Goal: Task Accomplishment & Management: Use online tool/utility

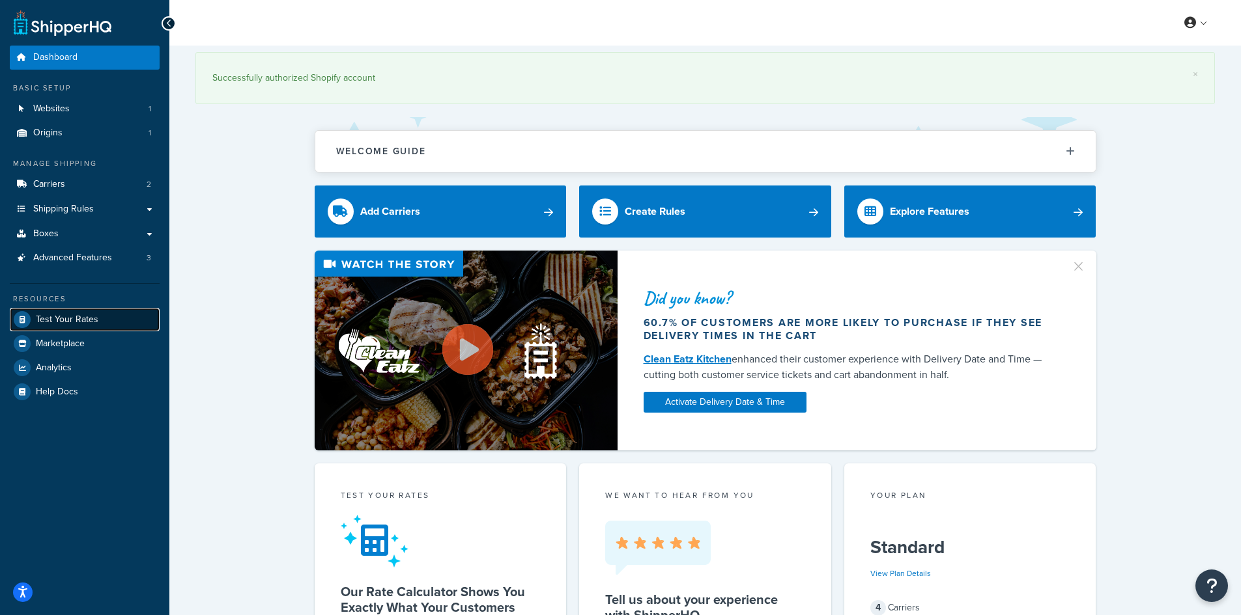
click at [52, 317] on span "Test Your Rates" at bounding box center [67, 320] width 63 height 11
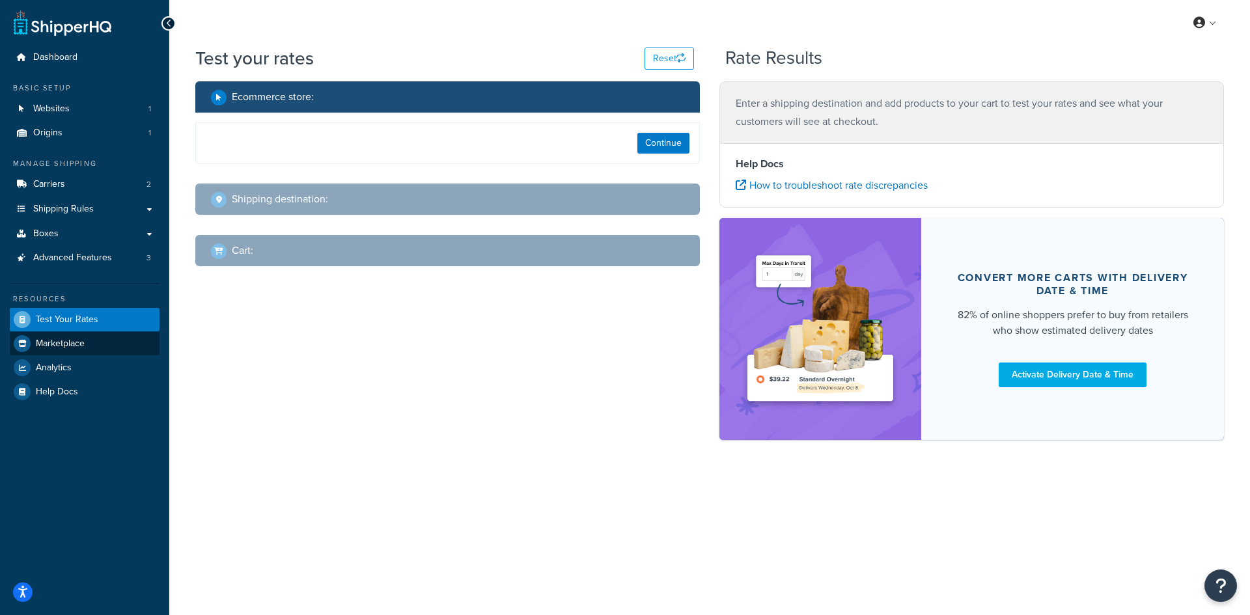
select select "[GEOGRAPHIC_DATA]"
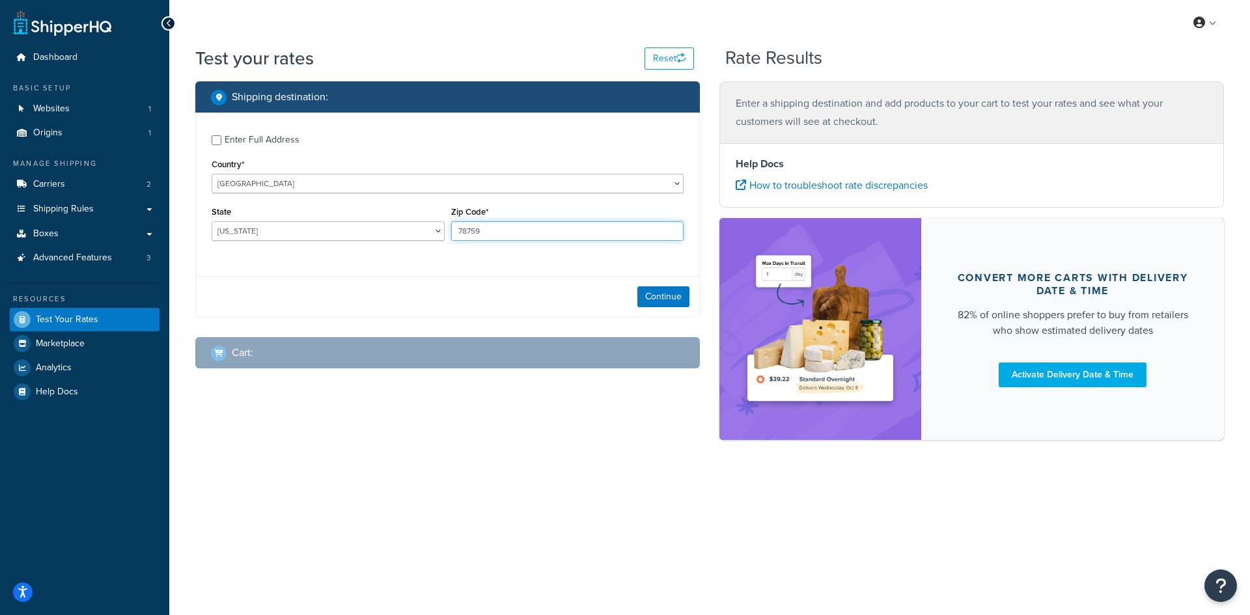
click at [522, 235] on input "78759" at bounding box center [567, 231] width 233 height 20
paste input "46818"
type input "46818"
click at [283, 233] on select "[US_STATE] [US_STATE] [US_STATE] [US_STATE] [US_STATE] Armed Forces Americas Ar…" at bounding box center [328, 231] width 233 height 20
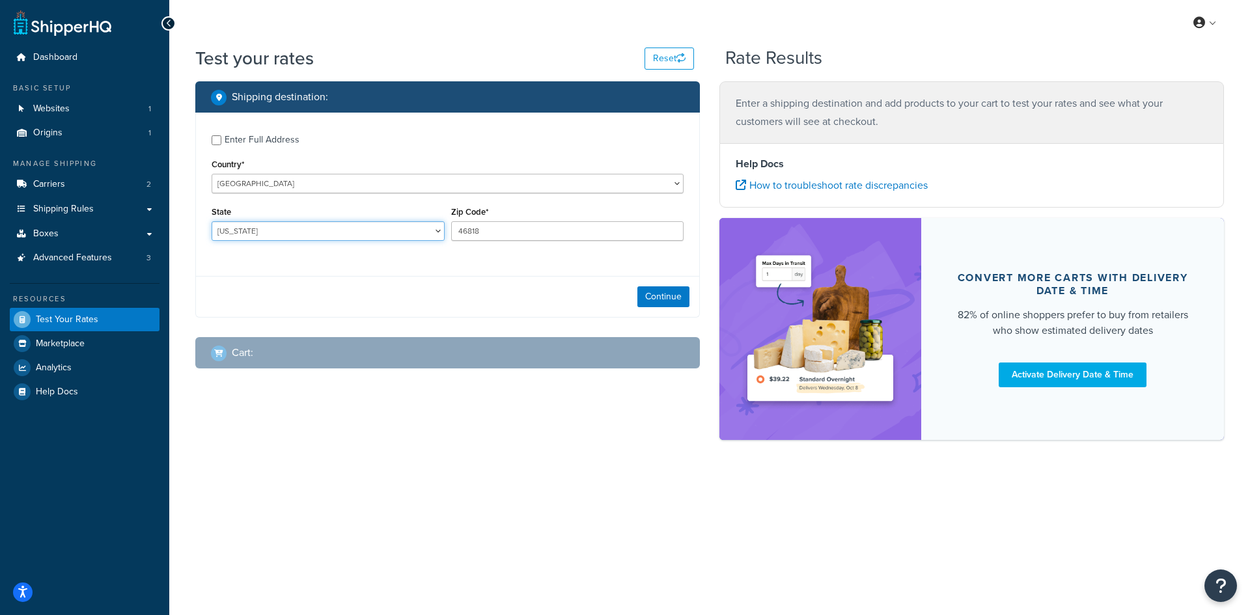
select select "IN"
click at [212, 221] on select "[US_STATE] [US_STATE] [US_STATE] [US_STATE] [US_STATE] Armed Forces Americas Ar…" at bounding box center [328, 231] width 233 height 20
click at [654, 291] on button "Continue" at bounding box center [664, 297] width 52 height 21
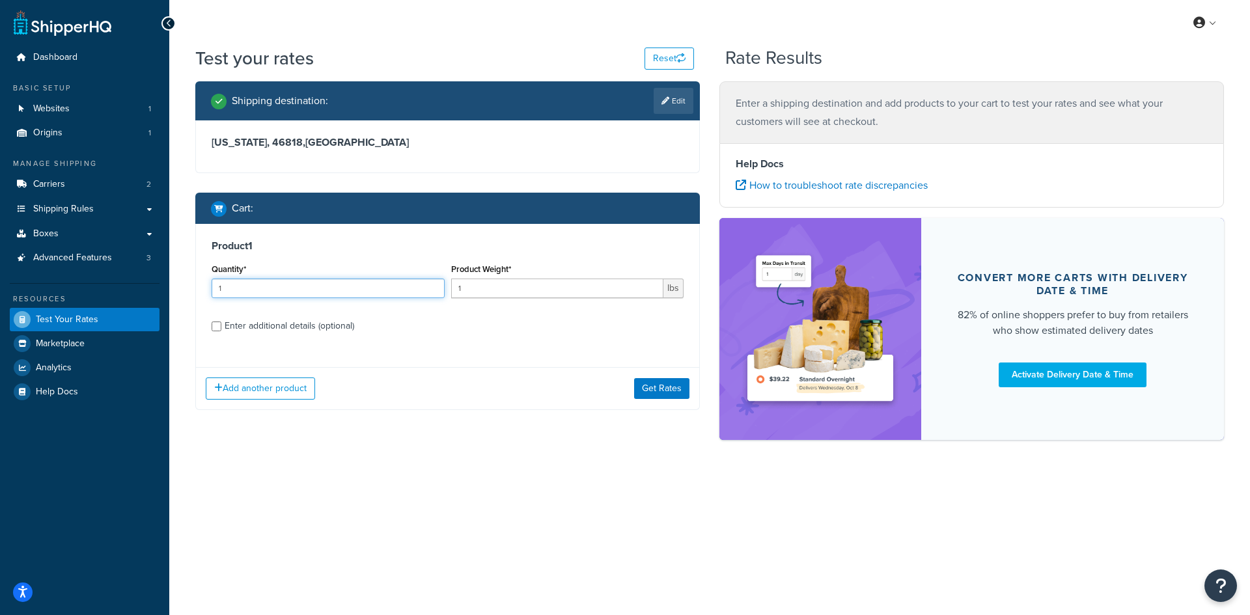
click at [275, 298] on input "1" at bounding box center [328, 289] width 233 height 20
type input "100"
click at [488, 272] on label "Product Weight*" at bounding box center [481, 269] width 60 height 10
click at [488, 279] on input "1" at bounding box center [557, 289] width 213 height 20
click at [479, 289] on input "1" at bounding box center [557, 289] width 213 height 20
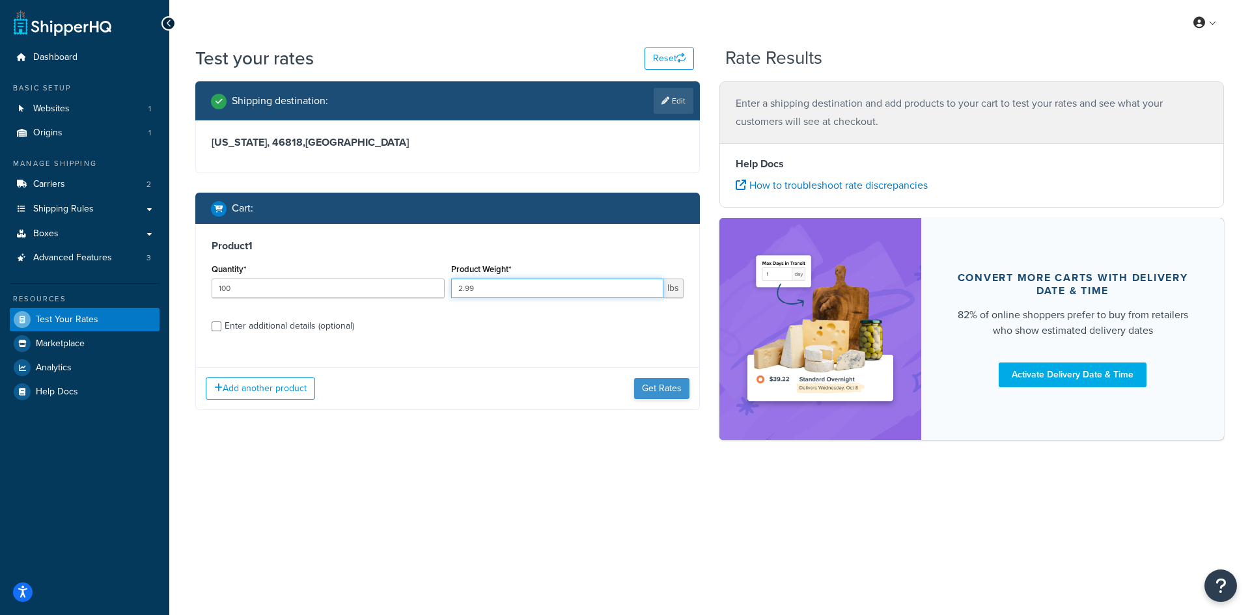
type input "2.99"
click at [645, 383] on button "Get Rates" at bounding box center [661, 388] width 55 height 21
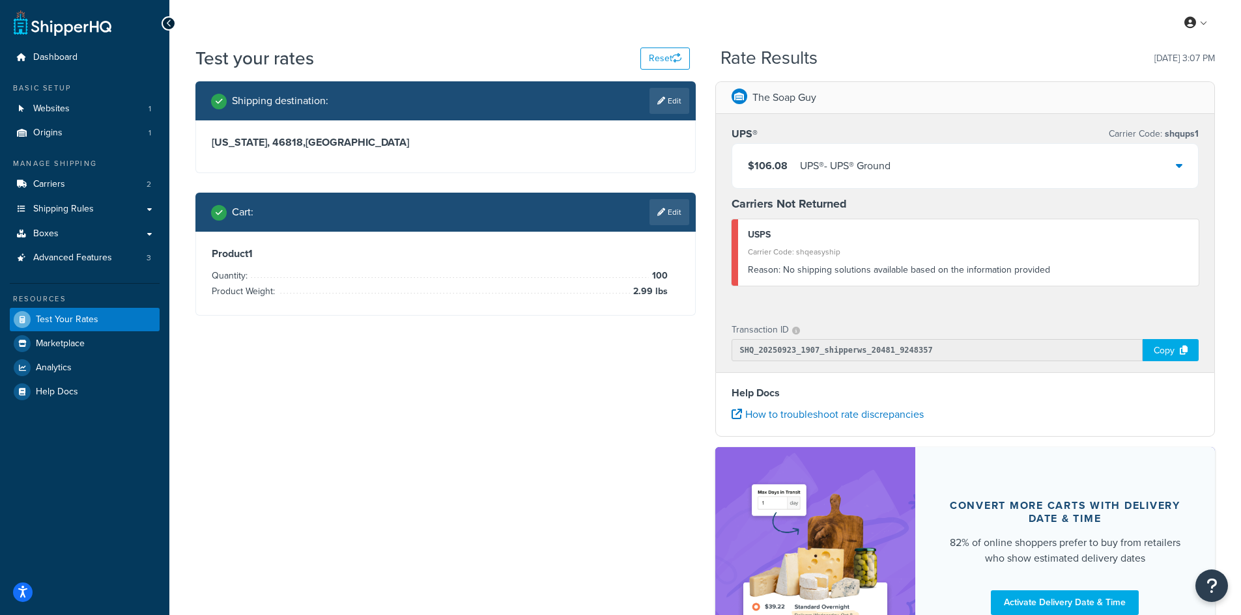
click at [999, 157] on div "$106.08 UPS® - UPS® Ground" at bounding box center [965, 166] width 466 height 44
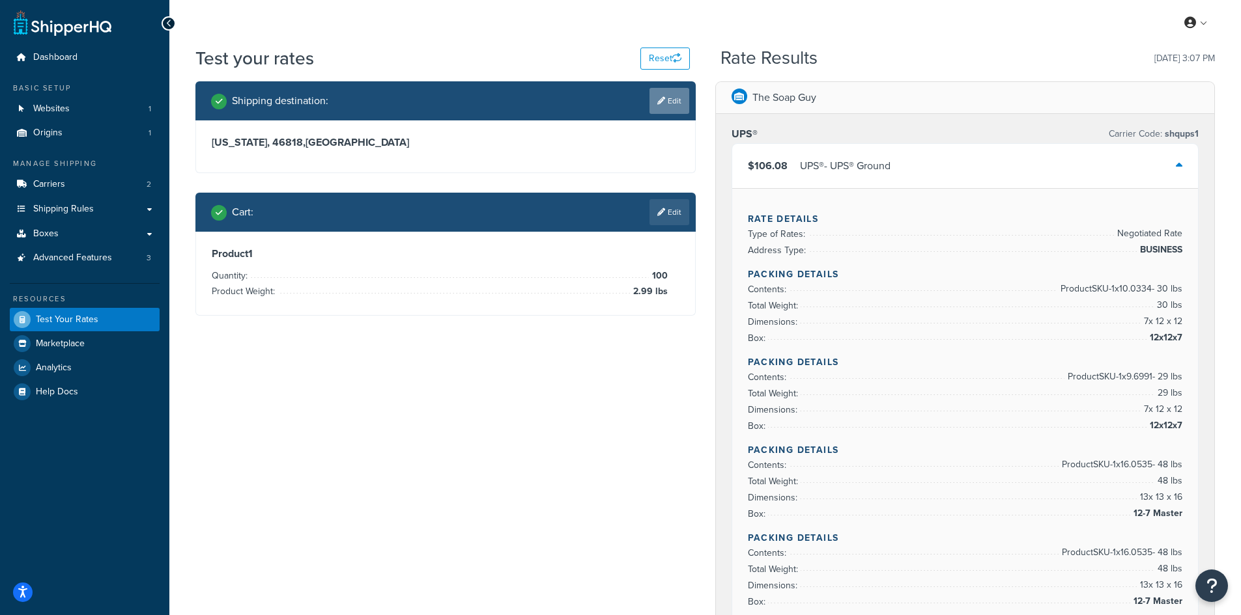
click at [675, 95] on link "Edit" at bounding box center [669, 101] width 40 height 26
select select "IN"
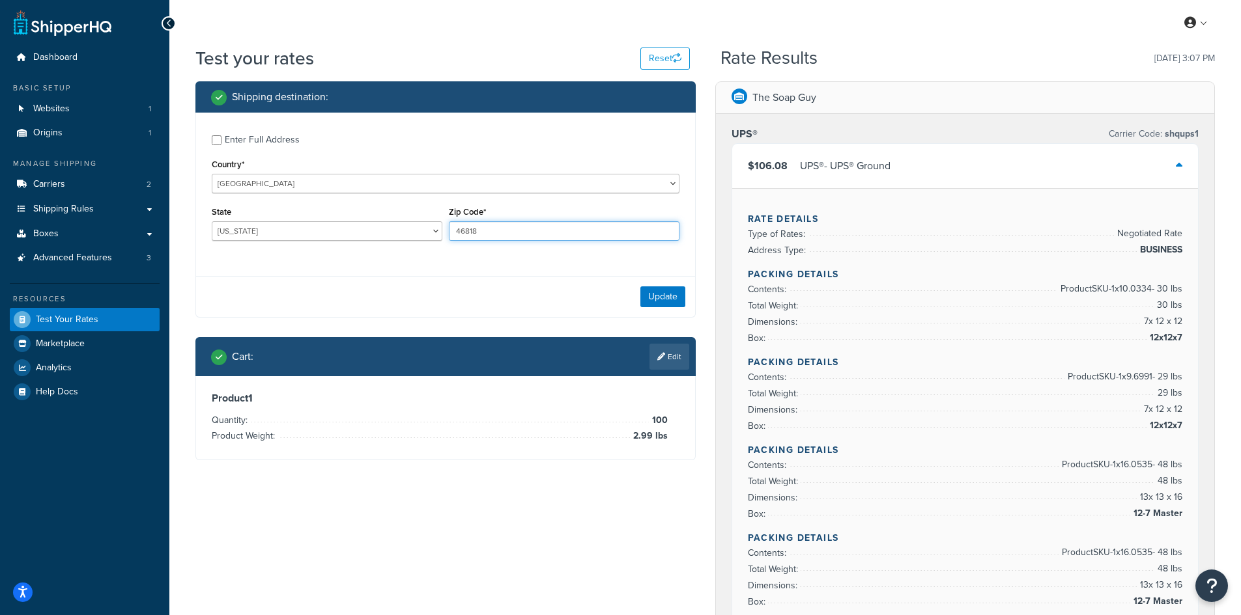
click at [479, 231] on input "46818" at bounding box center [564, 231] width 231 height 20
paste input "34483"
type input "34483"
click at [320, 231] on select "[US_STATE] [US_STATE] [US_STATE] [US_STATE] [US_STATE] Armed Forces Americas Ar…" at bounding box center [327, 231] width 231 height 20
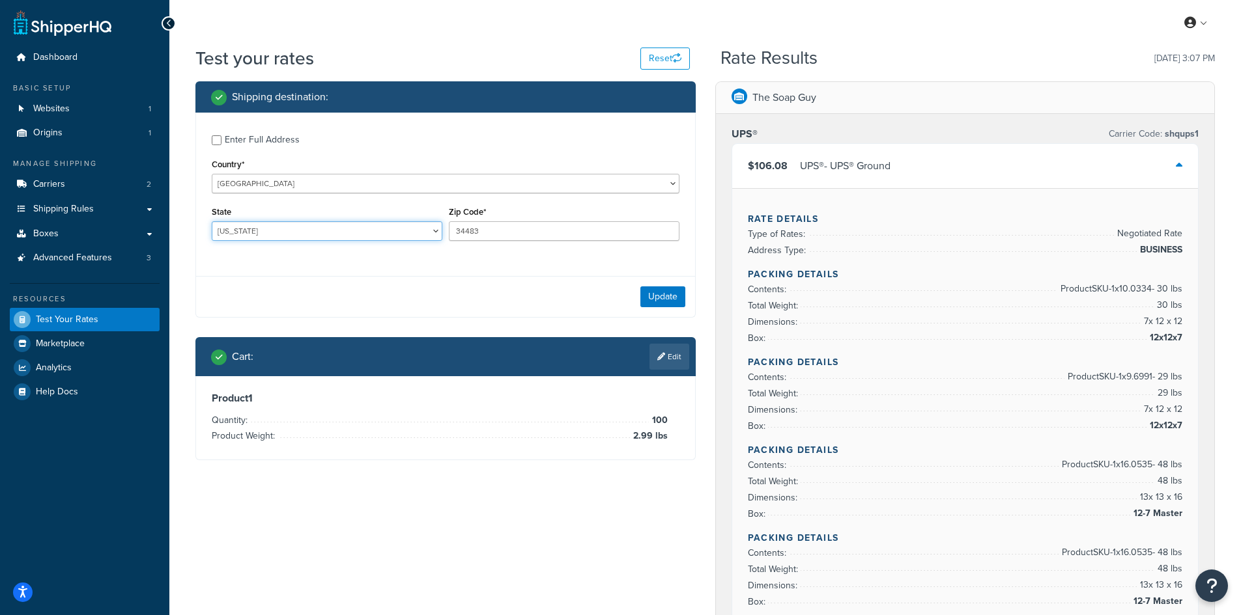
select select "FL"
click at [212, 221] on select "[US_STATE] [US_STATE] [US_STATE] [US_STATE] [US_STATE] Armed Forces Americas Ar…" at bounding box center [327, 231] width 231 height 20
click at [663, 361] on link "Edit" at bounding box center [669, 357] width 40 height 26
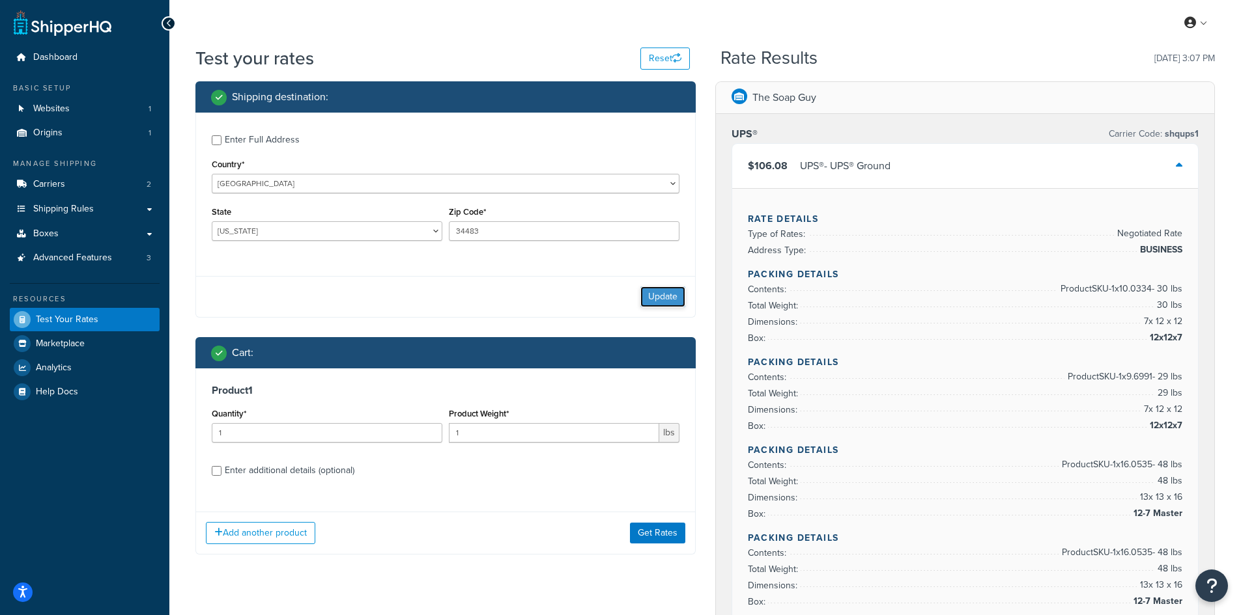
click at [662, 292] on button "Update" at bounding box center [662, 297] width 45 height 21
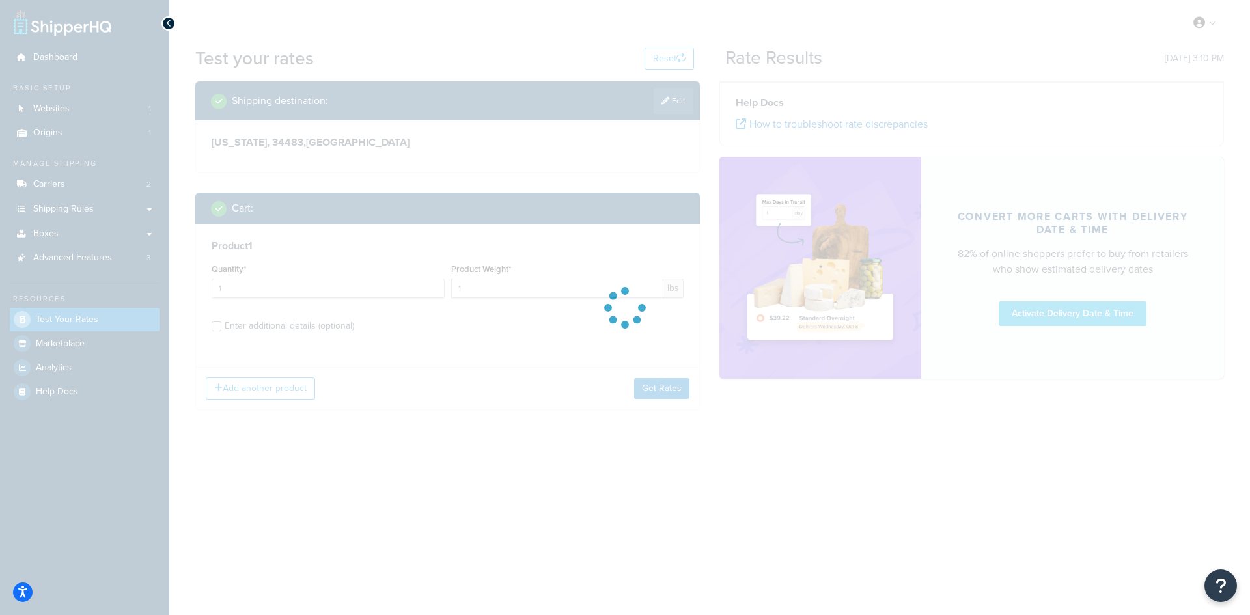
click at [254, 285] on div at bounding box center [625, 307] width 1250 height 615
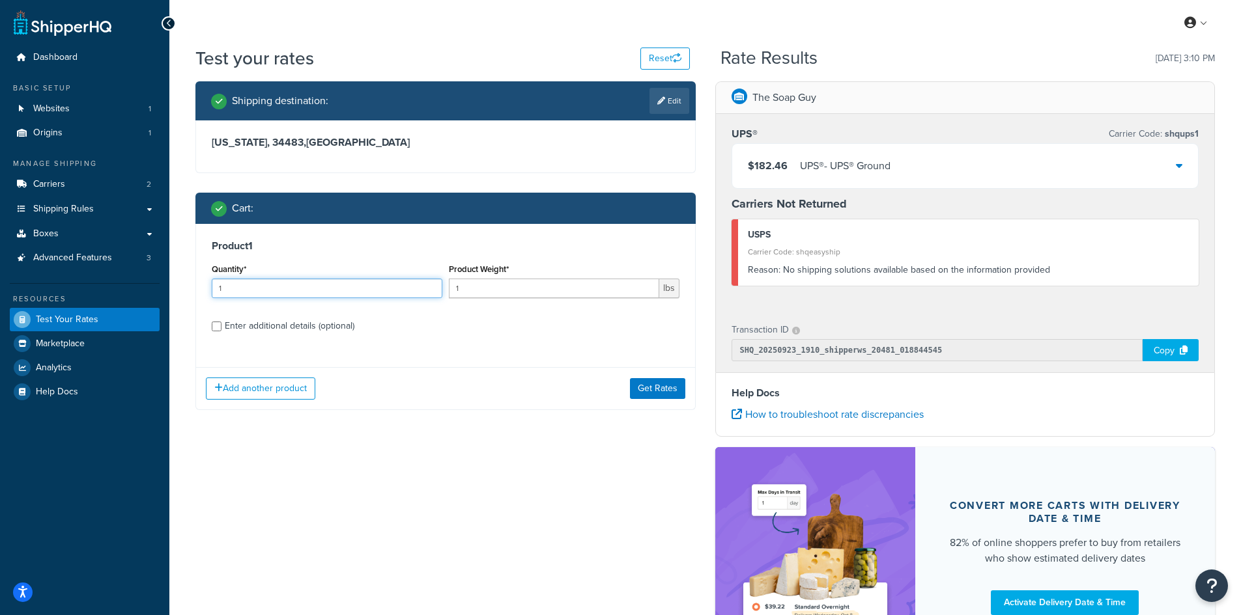
click at [254, 285] on input "1" at bounding box center [327, 289] width 231 height 20
type input "100"
click at [490, 295] on input "1" at bounding box center [554, 289] width 210 height 20
type input "0.07"
click at [646, 382] on button "Get Rates" at bounding box center [657, 388] width 55 height 21
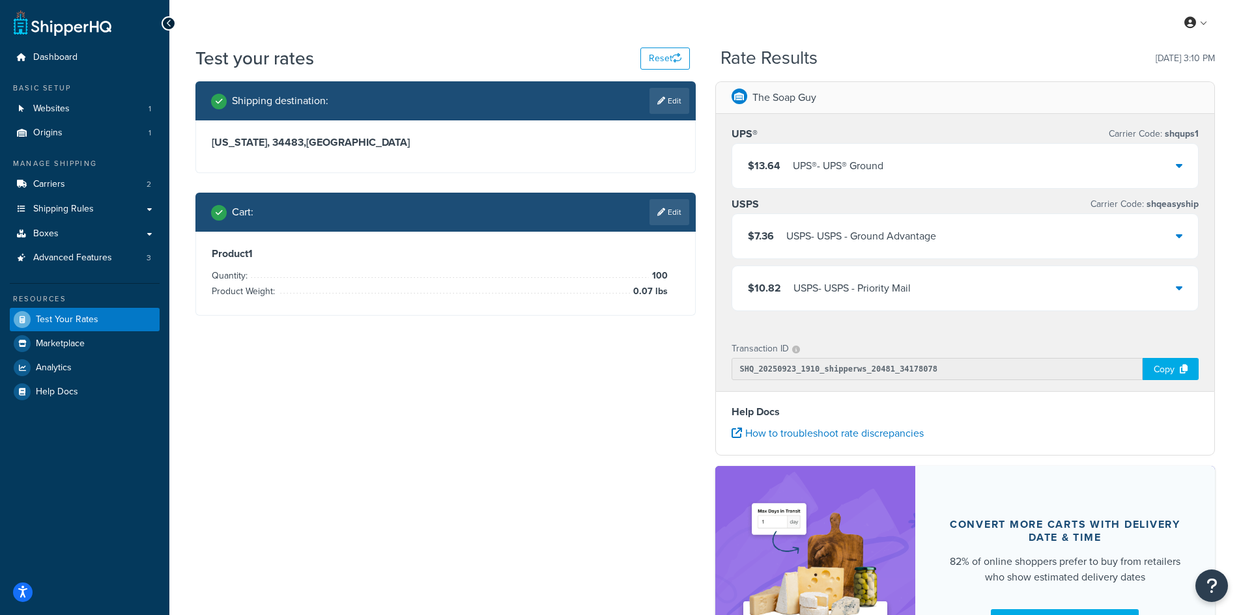
click at [924, 239] on div "USPS - USPS - Ground Advantage" at bounding box center [861, 236] width 150 height 18
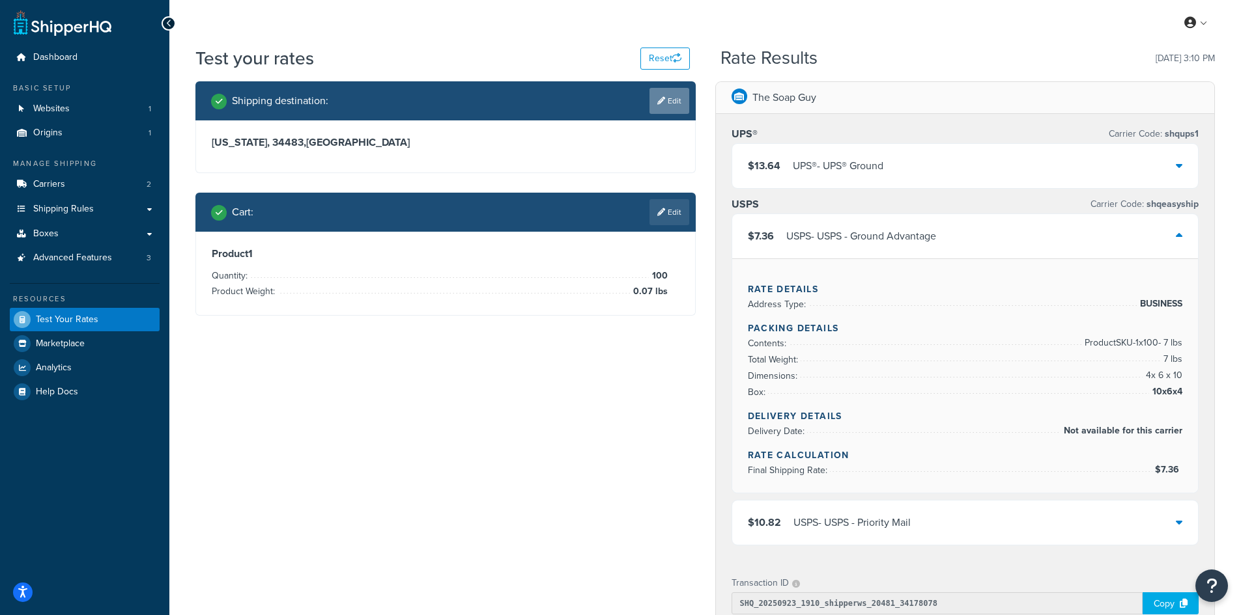
click at [654, 102] on link "Edit" at bounding box center [669, 101] width 40 height 26
select select "FL"
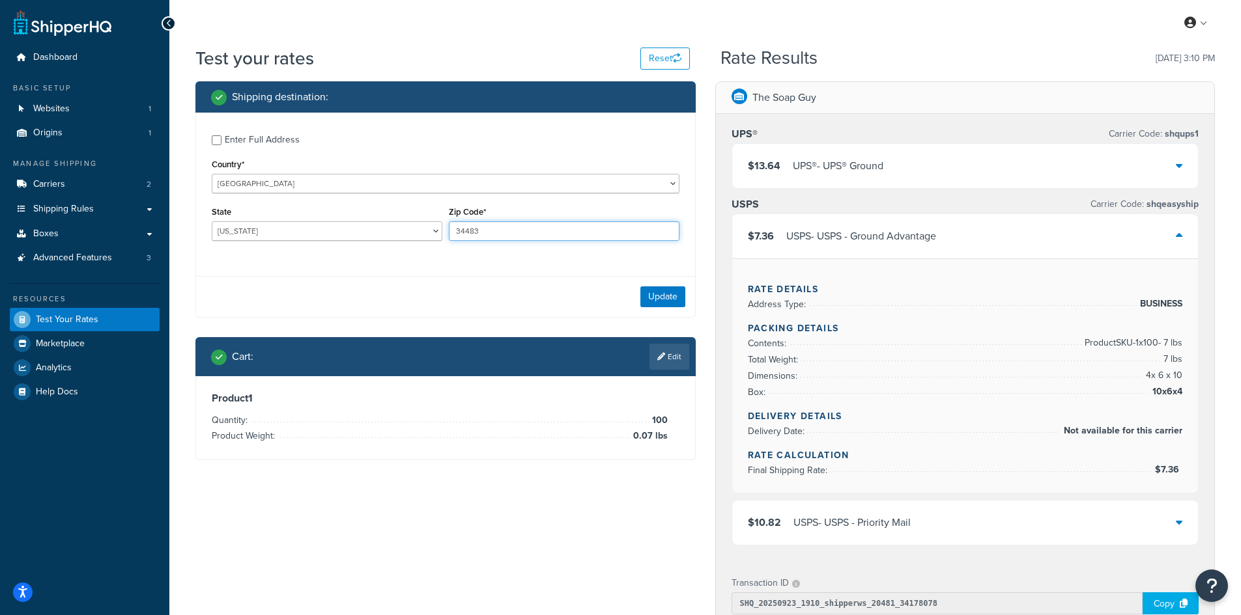
click at [466, 234] on input "34483" at bounding box center [564, 231] width 231 height 20
paste input "9393"
type input "93933"
click at [365, 228] on select "[US_STATE] [US_STATE] [US_STATE] [US_STATE] [US_STATE] Armed Forces Americas Ar…" at bounding box center [327, 231] width 231 height 20
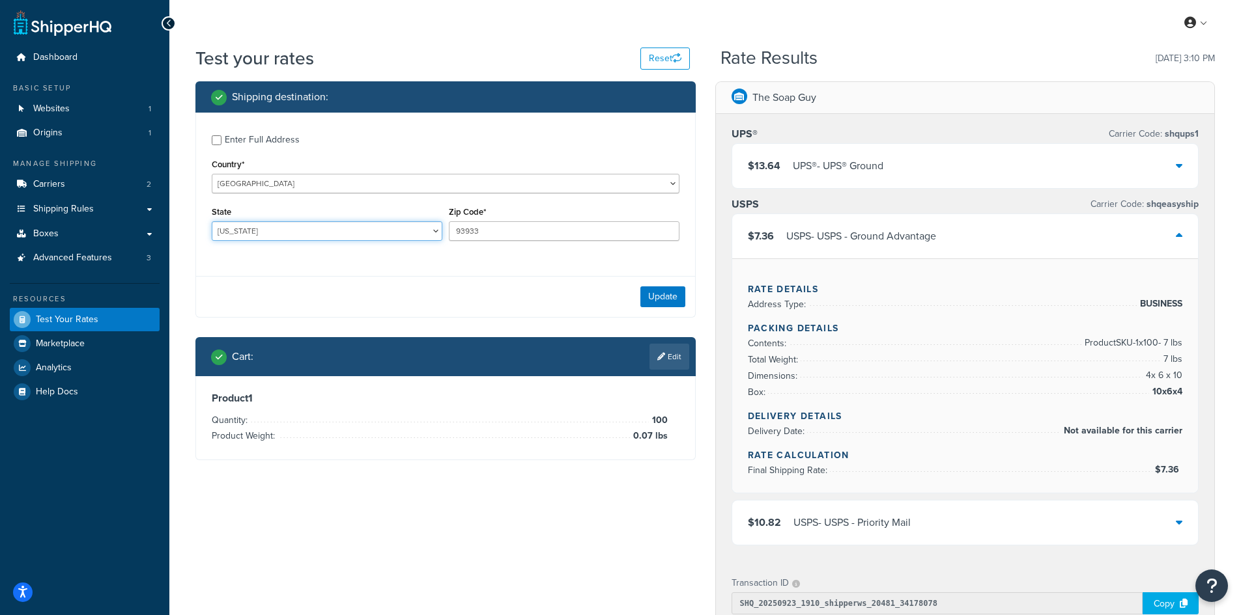
select select "CA"
click at [212, 221] on select "[US_STATE] [US_STATE] [US_STATE] [US_STATE] [US_STATE] Armed Forces Americas Ar…" at bounding box center [327, 231] width 231 height 20
click at [666, 305] on button "Update" at bounding box center [662, 297] width 45 height 21
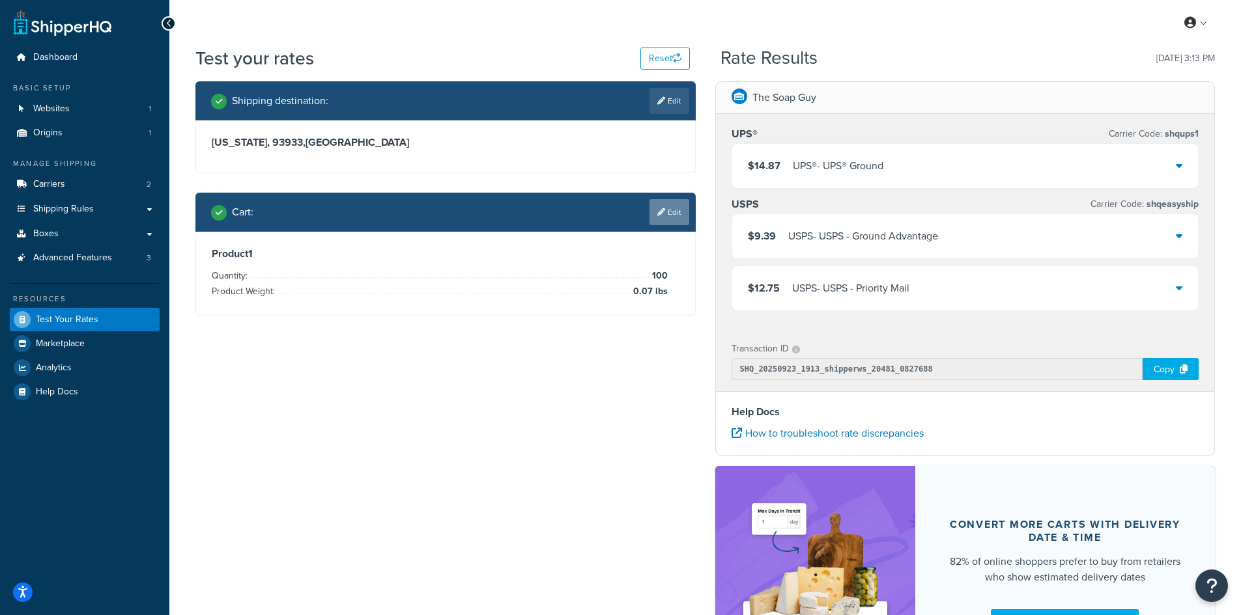
click at [657, 208] on icon at bounding box center [661, 212] width 8 height 8
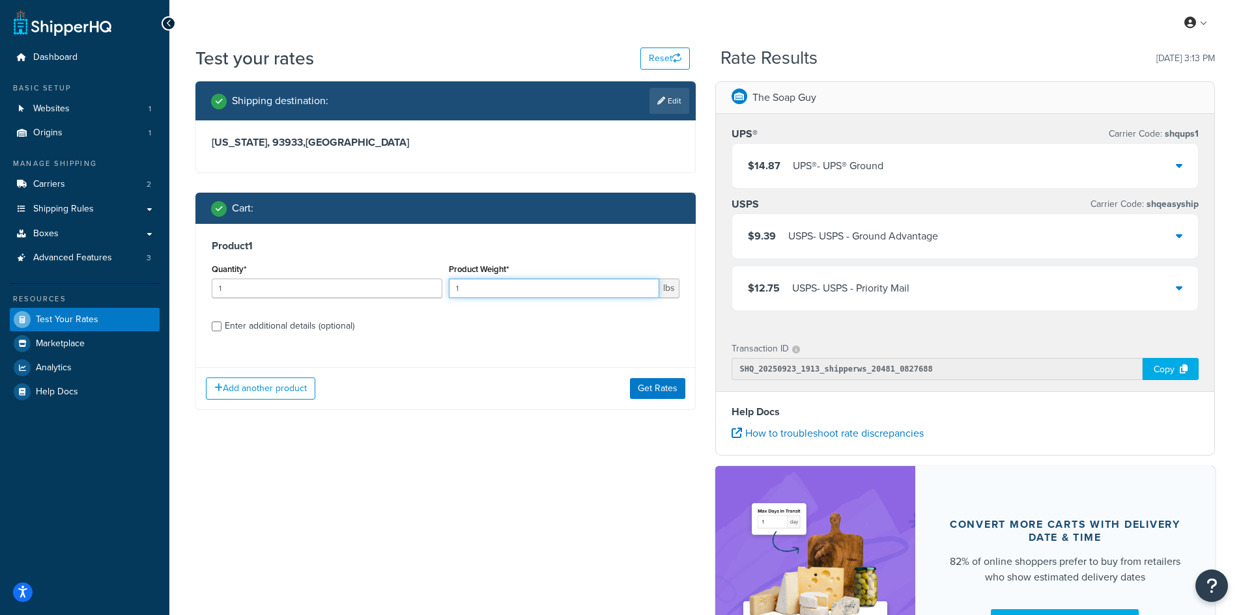
click at [498, 290] on input "1" at bounding box center [554, 289] width 210 height 20
type input "0.39"
click at [260, 279] on input "1" at bounding box center [327, 289] width 231 height 20
type input "100"
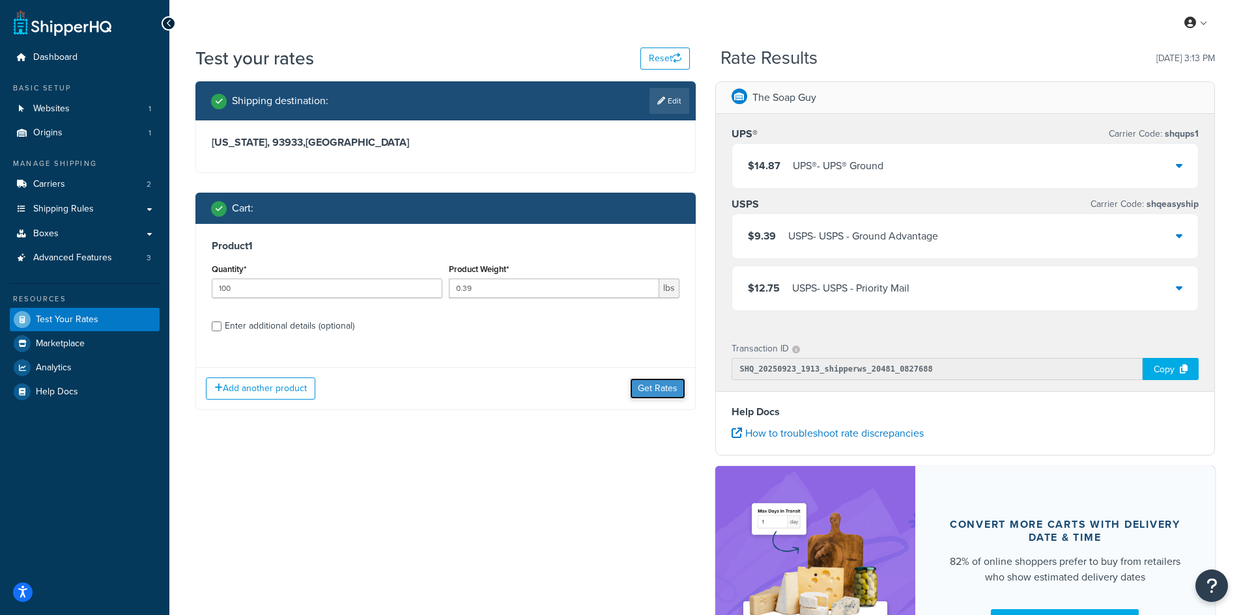
click at [664, 390] on button "Get Rates" at bounding box center [657, 388] width 55 height 21
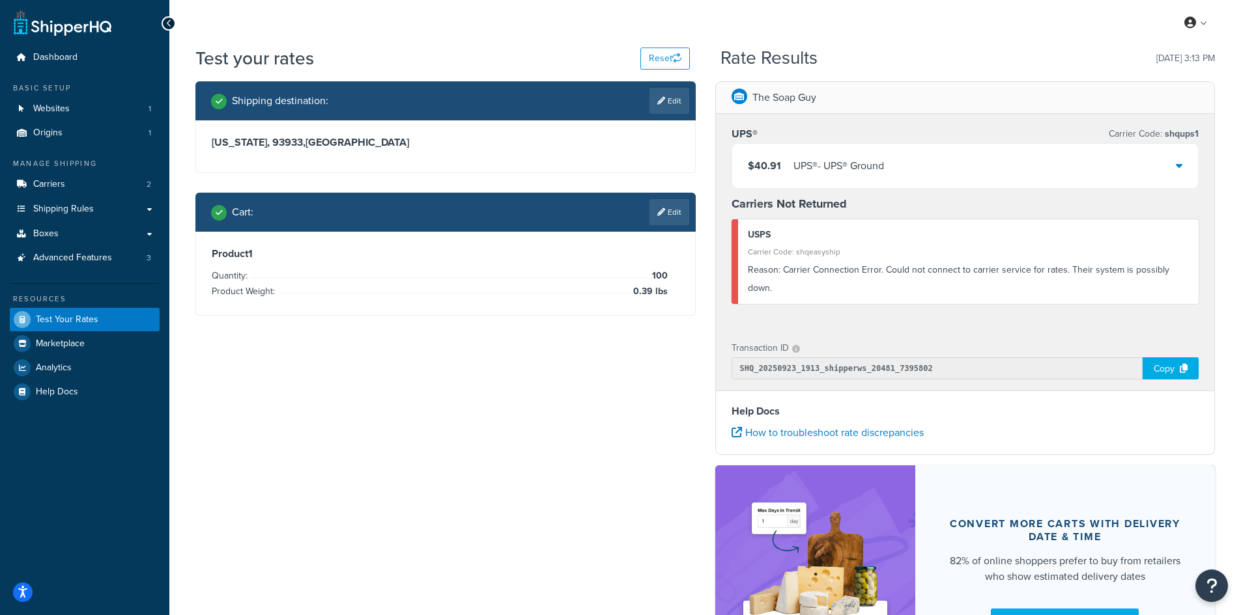
click at [920, 172] on div "$40.91 UPS® - UPS® Ground" at bounding box center [965, 166] width 466 height 44
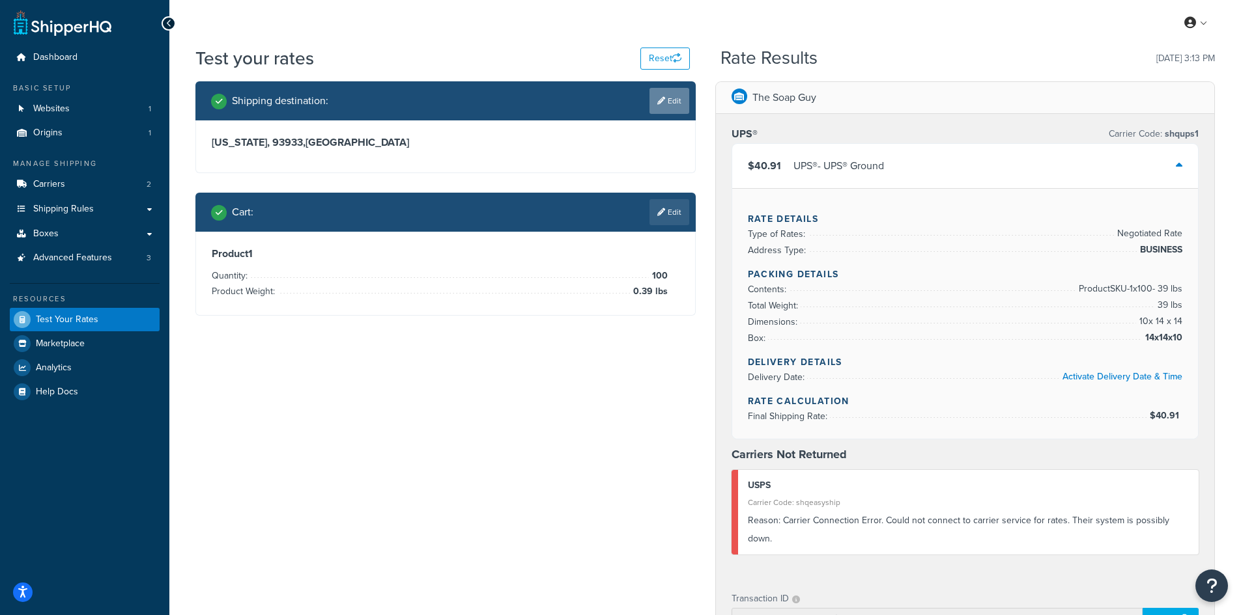
click at [672, 97] on link "Edit" at bounding box center [669, 101] width 40 height 26
select select "CA"
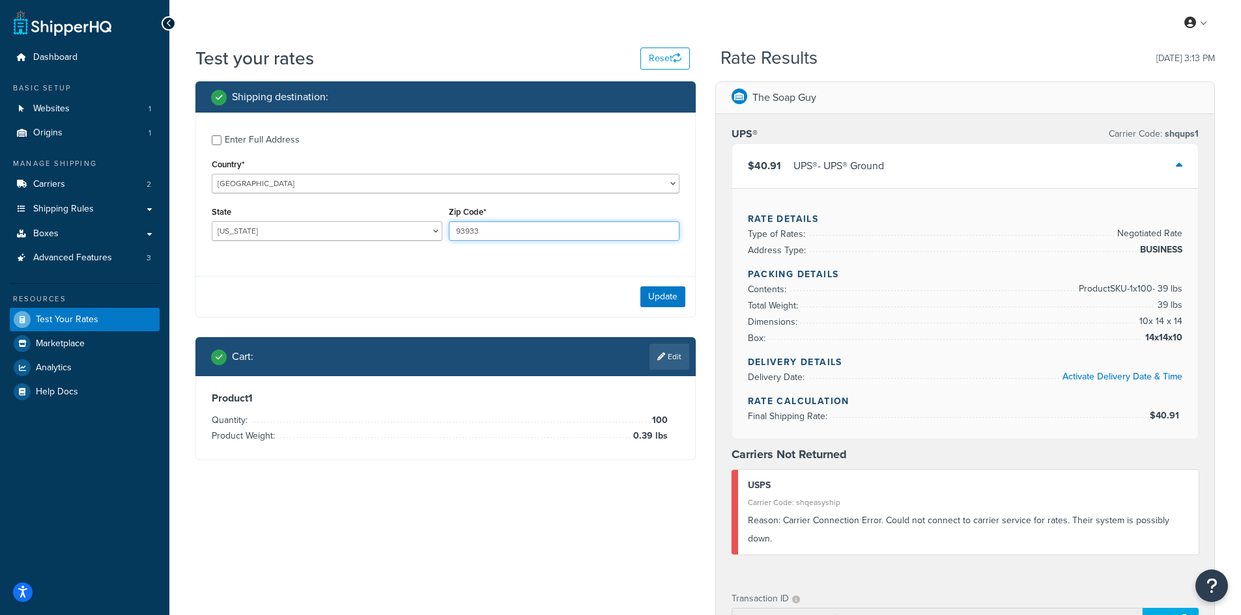
click at [479, 232] on input "93933" at bounding box center [564, 231] width 231 height 20
paste input "1121"
type input "11213"
click at [223, 231] on select "[US_STATE] [US_STATE] [US_STATE] [US_STATE] [US_STATE] Armed Forces Americas Ar…" at bounding box center [327, 231] width 231 height 20
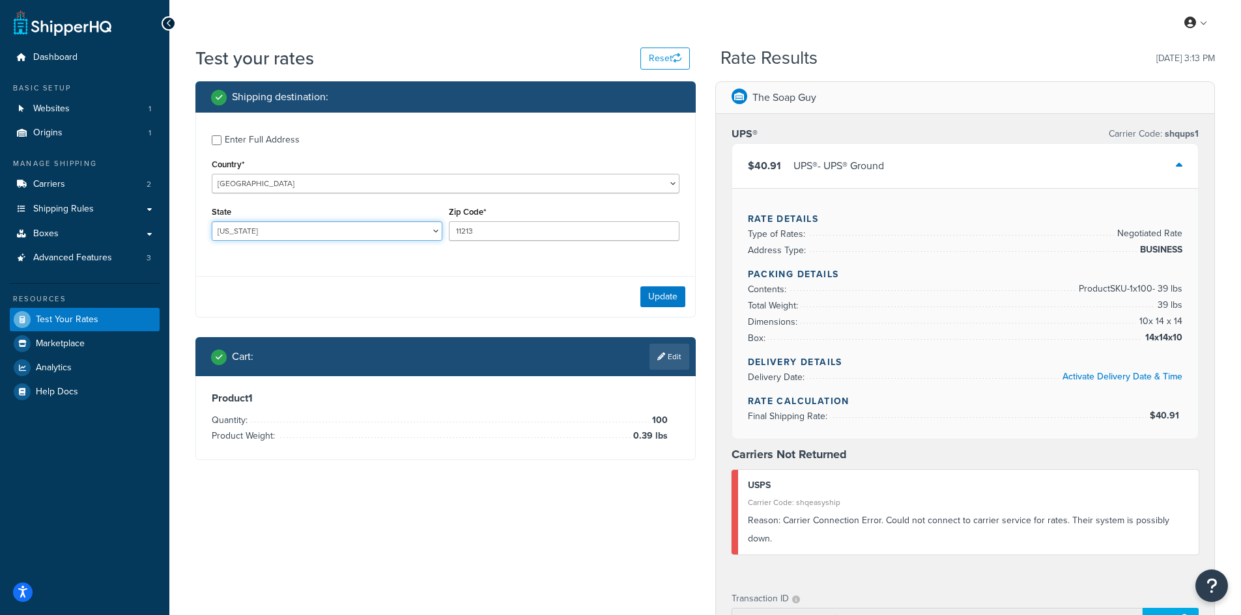
select select "NY"
click at [212, 221] on select "[US_STATE] [US_STATE] [US_STATE] [US_STATE] [US_STATE] Armed Forces Americas Ar…" at bounding box center [327, 231] width 231 height 20
click at [643, 292] on button "Update" at bounding box center [662, 297] width 45 height 21
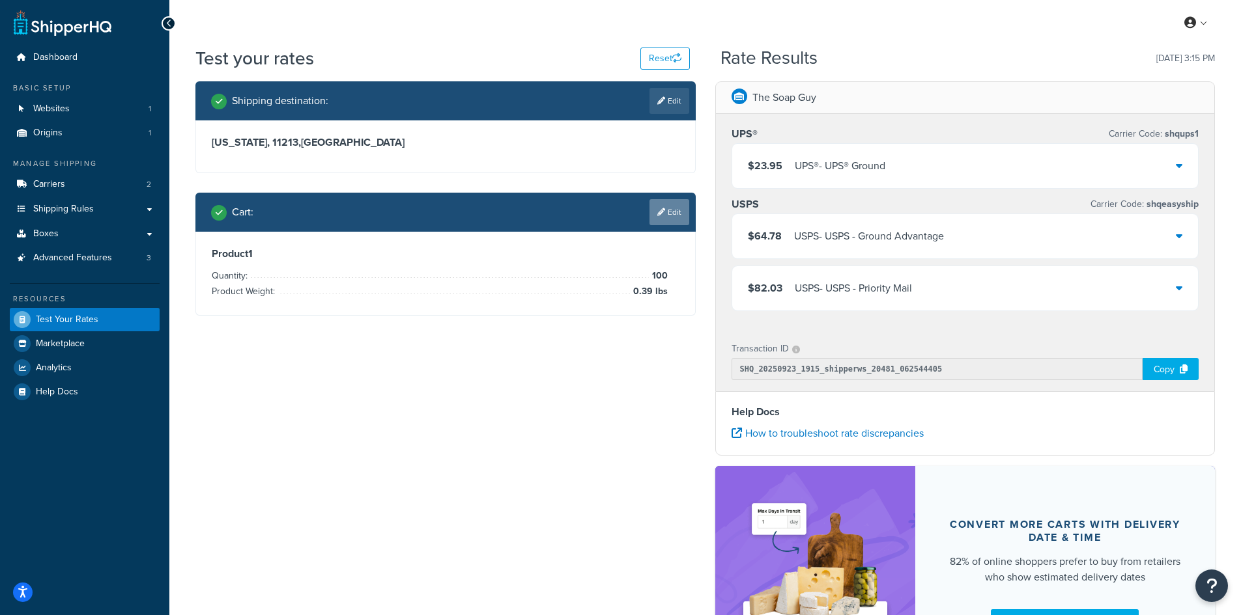
click at [663, 204] on link "Edit" at bounding box center [669, 212] width 40 height 26
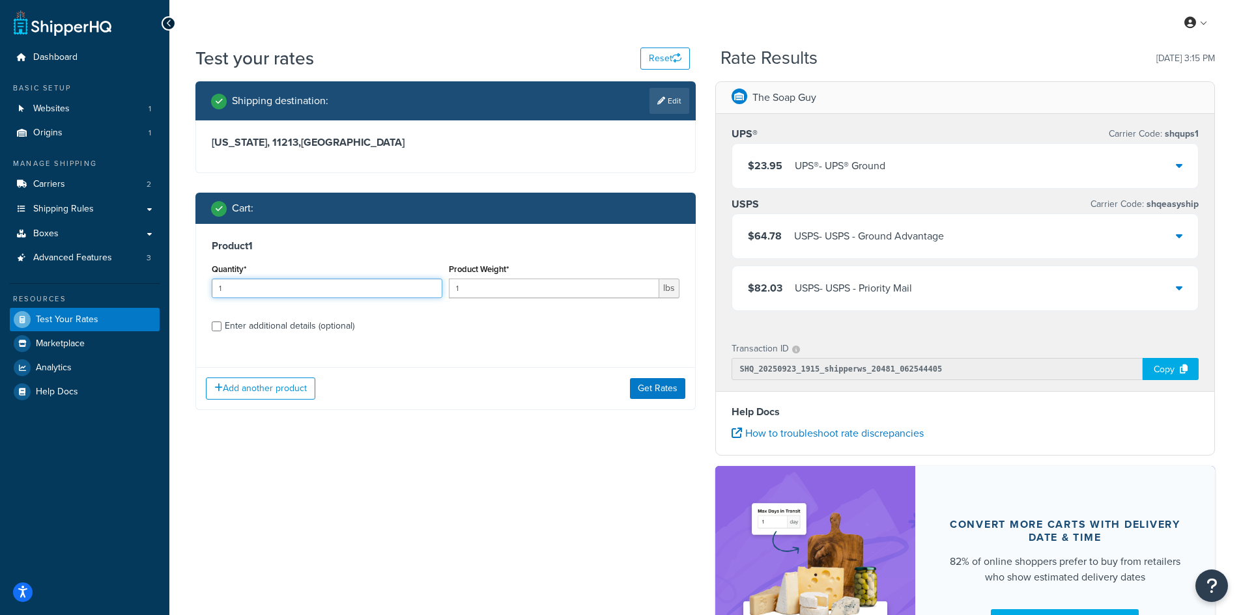
click at [249, 296] on input "1" at bounding box center [327, 289] width 231 height 20
type input "100"
click at [498, 290] on input "1" at bounding box center [554, 289] width 210 height 20
type input "1.00"
click at [635, 380] on button "Get Rates" at bounding box center [657, 388] width 55 height 21
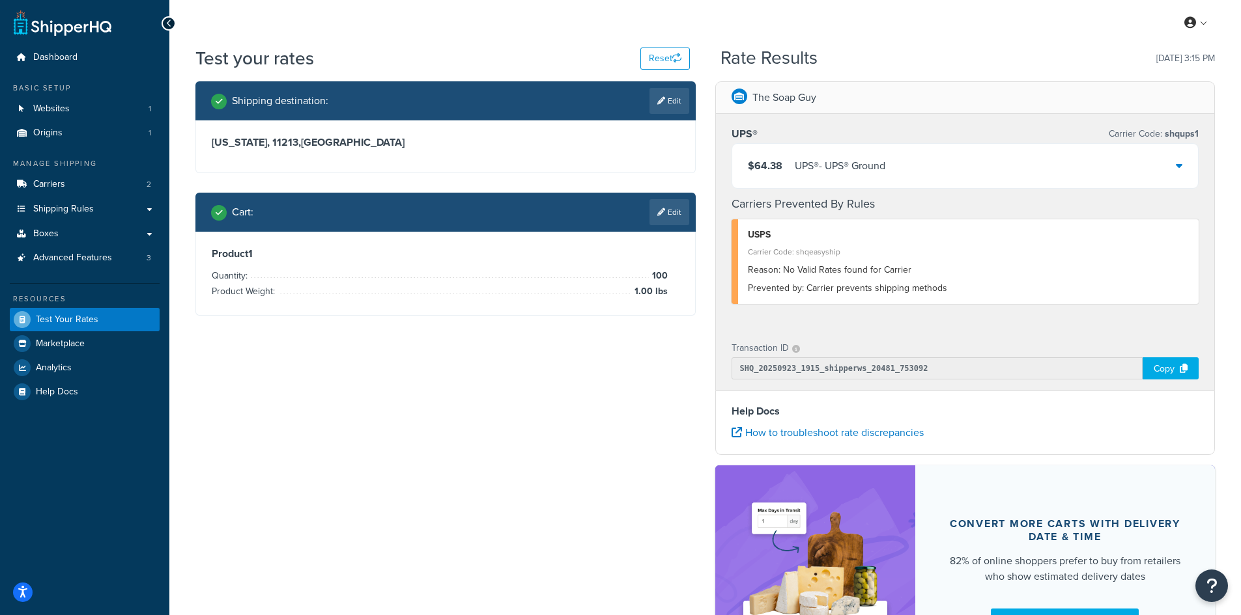
click at [844, 164] on div "UPS® - UPS® Ground" at bounding box center [839, 166] width 91 height 18
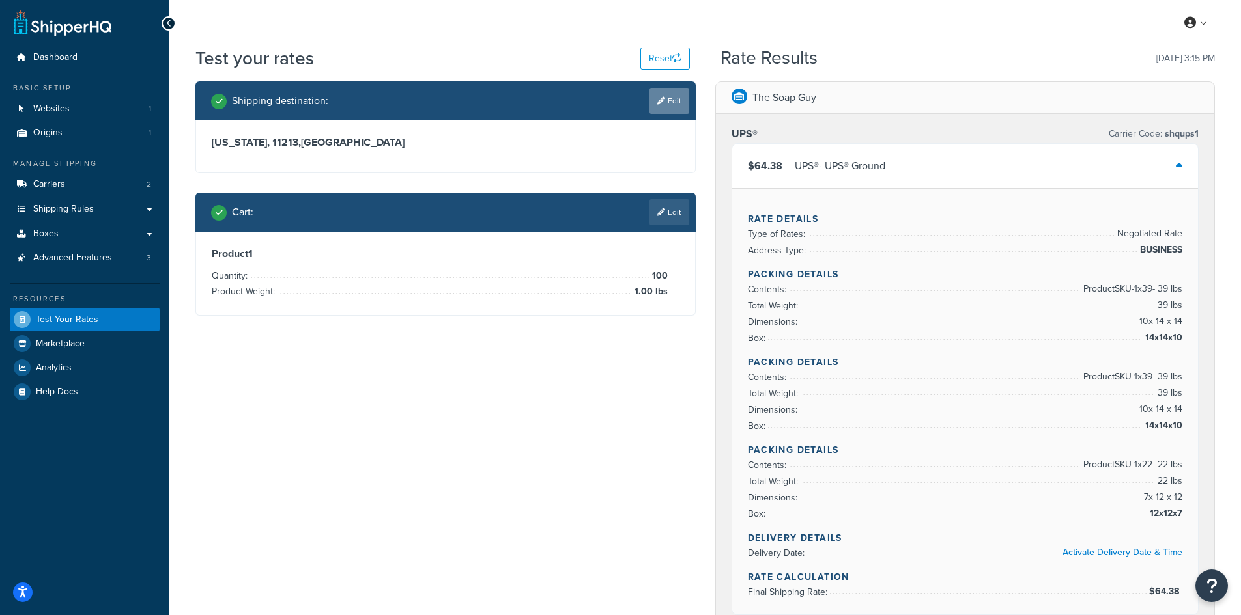
click at [654, 101] on link "Edit" at bounding box center [669, 101] width 40 height 26
select select "NY"
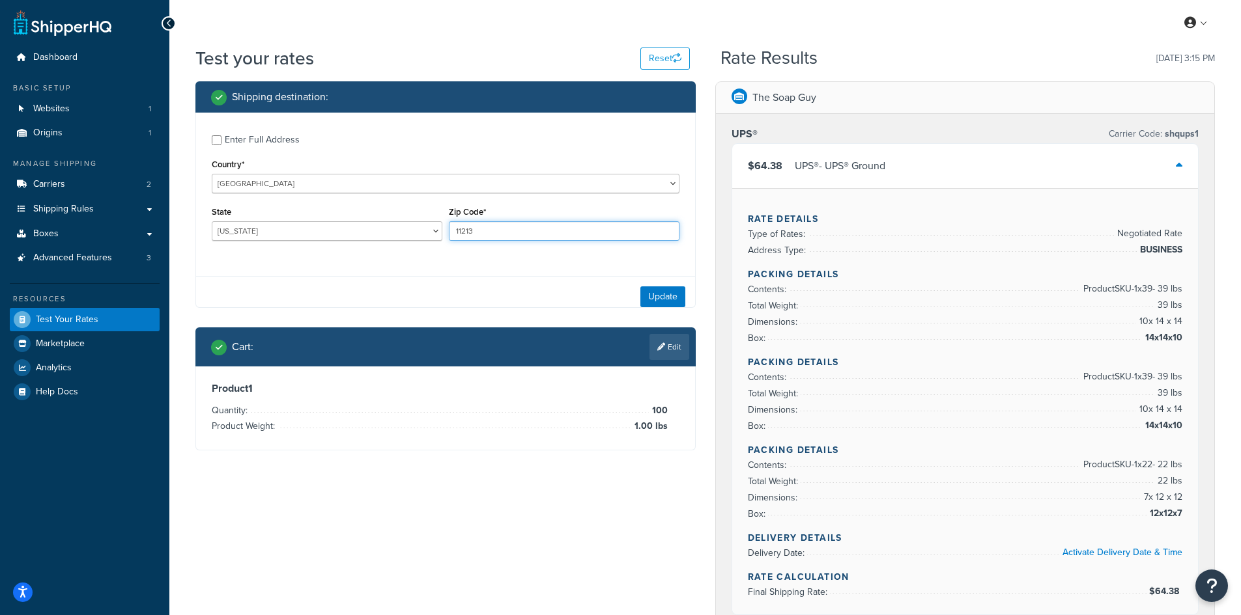
click at [480, 225] on input "11213" at bounding box center [564, 231] width 231 height 20
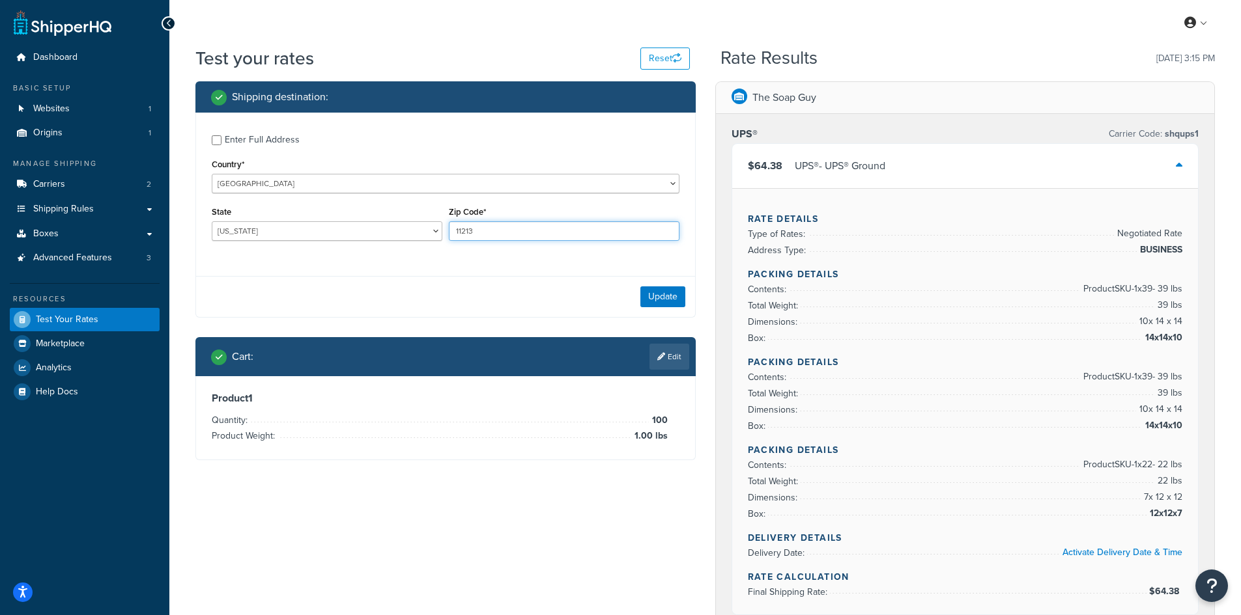
click at [480, 225] on input "11213" at bounding box center [564, 231] width 231 height 20
paste input "S21118"
click at [502, 231] on input "S21118" at bounding box center [564, 231] width 231 height 20
click at [310, 223] on select "[US_STATE] [US_STATE] [US_STATE] [US_STATE] [US_STATE] Armed Forces Americas Ar…" at bounding box center [327, 231] width 231 height 20
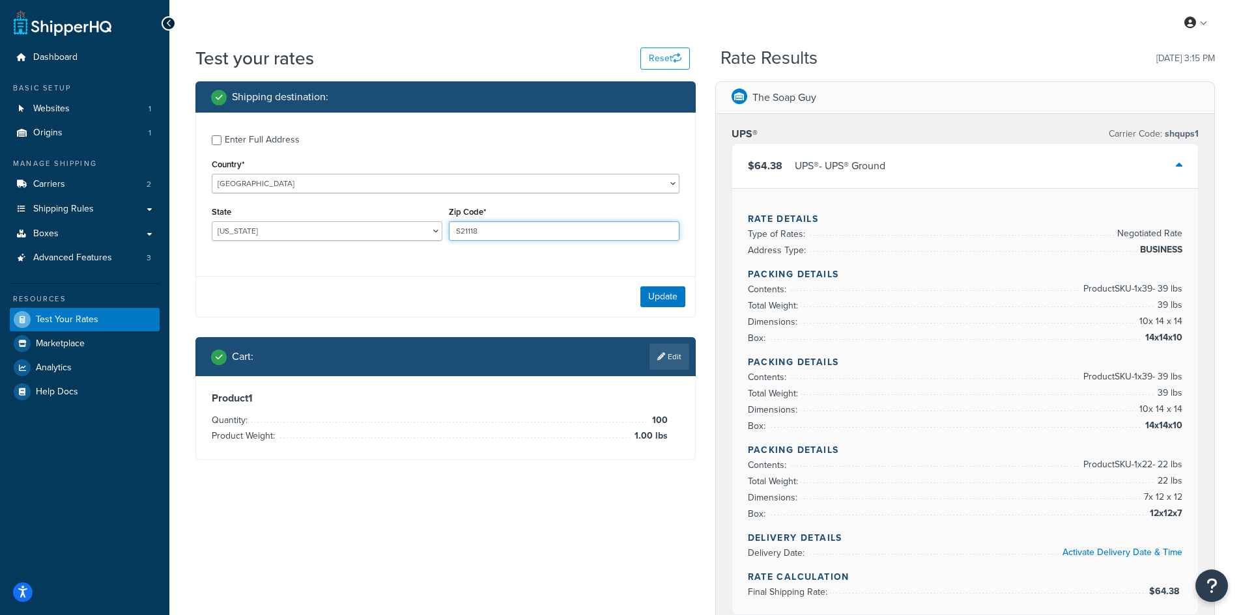
click at [494, 238] on input "S21118" at bounding box center [564, 231] width 231 height 20
click at [480, 222] on input "S21118" at bounding box center [564, 231] width 231 height 20
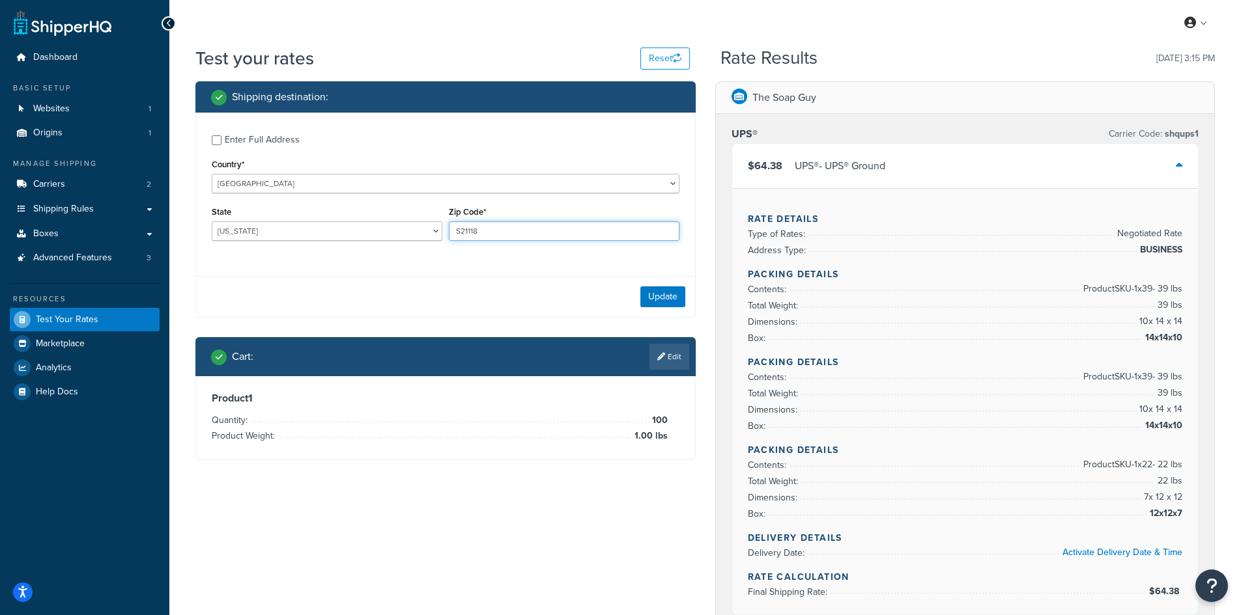
paste input "62959"
type input "62959"
click at [338, 229] on select "[US_STATE] [US_STATE] [US_STATE] [US_STATE] [US_STATE] Armed Forces Americas Ar…" at bounding box center [327, 231] width 231 height 20
select select "IL"
click at [212, 221] on select "[US_STATE] [US_STATE] [US_STATE] [US_STATE] [US_STATE] Armed Forces Americas Ar…" at bounding box center [327, 231] width 231 height 20
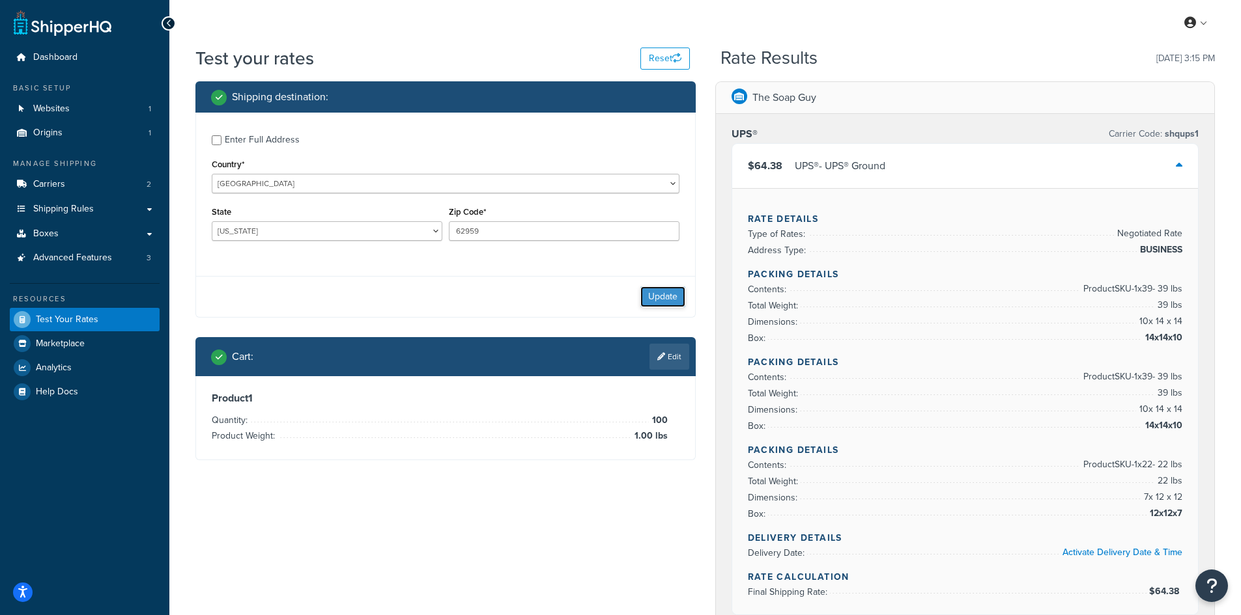
click at [656, 296] on button "Update" at bounding box center [662, 297] width 45 height 21
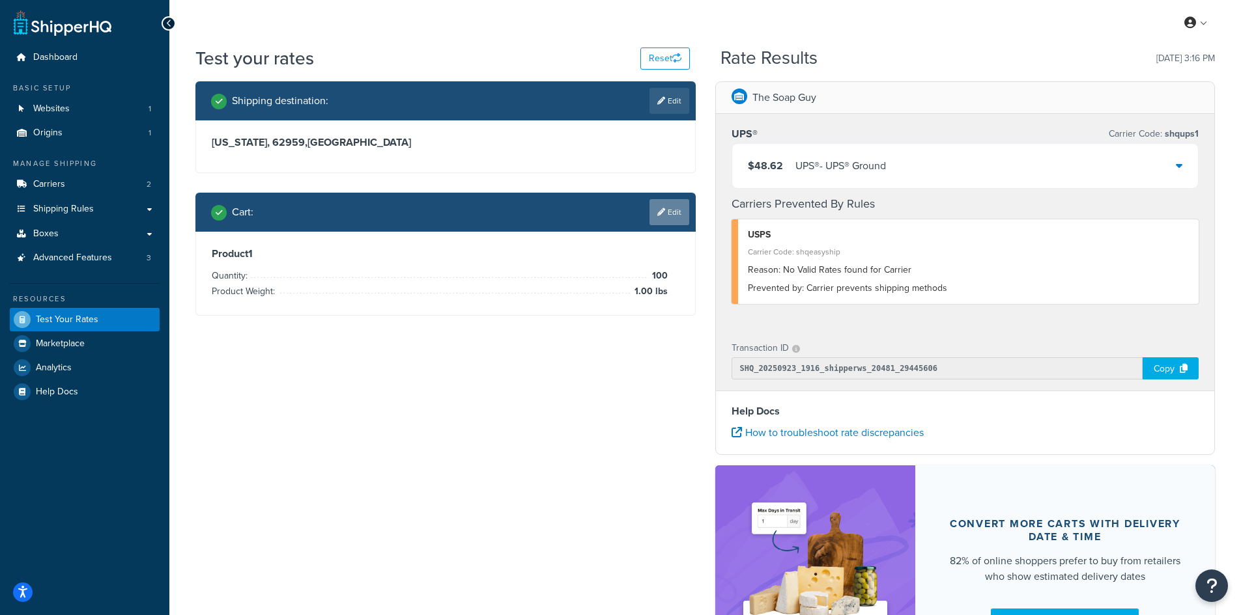
click at [666, 214] on link "Edit" at bounding box center [669, 212] width 40 height 26
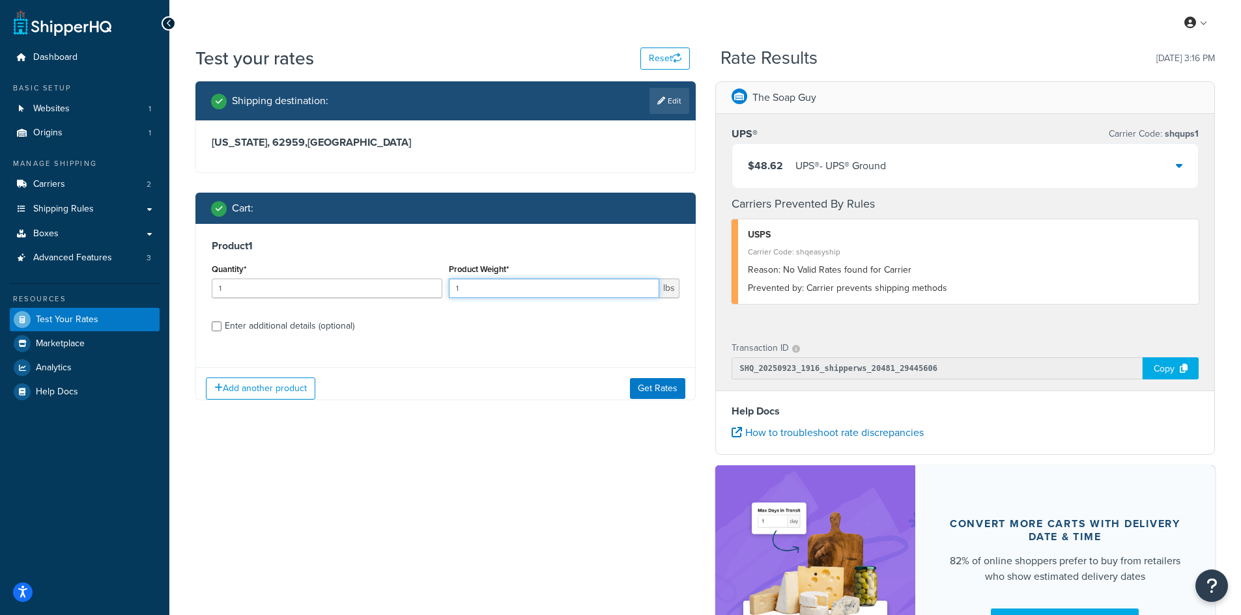
click at [511, 285] on input "1" at bounding box center [554, 289] width 210 height 20
type input "2.60"
click at [229, 287] on input "1" at bounding box center [327, 289] width 231 height 20
type input "100"
click at [636, 384] on button "Get Rates" at bounding box center [657, 388] width 55 height 21
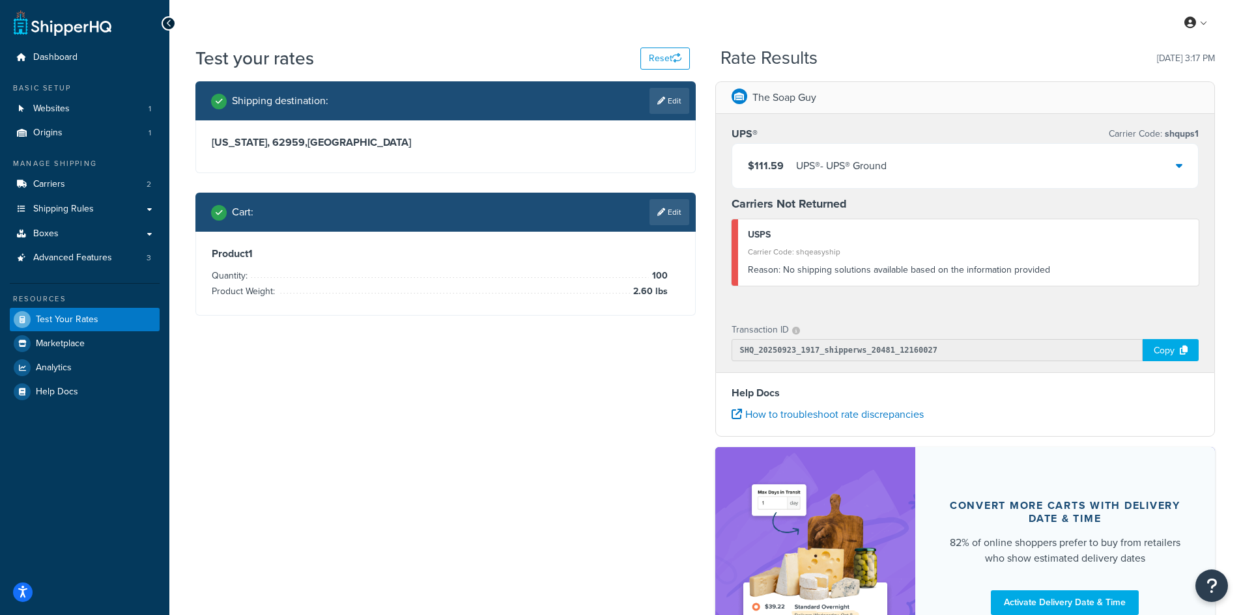
click at [837, 168] on div "UPS® - UPS® Ground" at bounding box center [841, 166] width 91 height 18
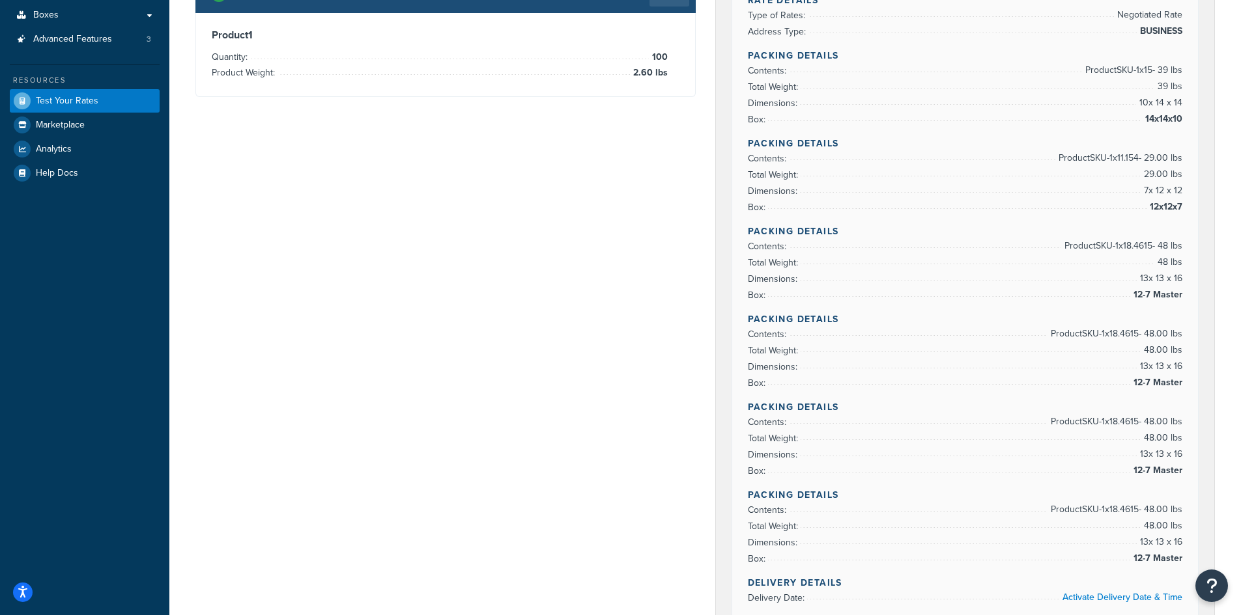
scroll to position [65, 0]
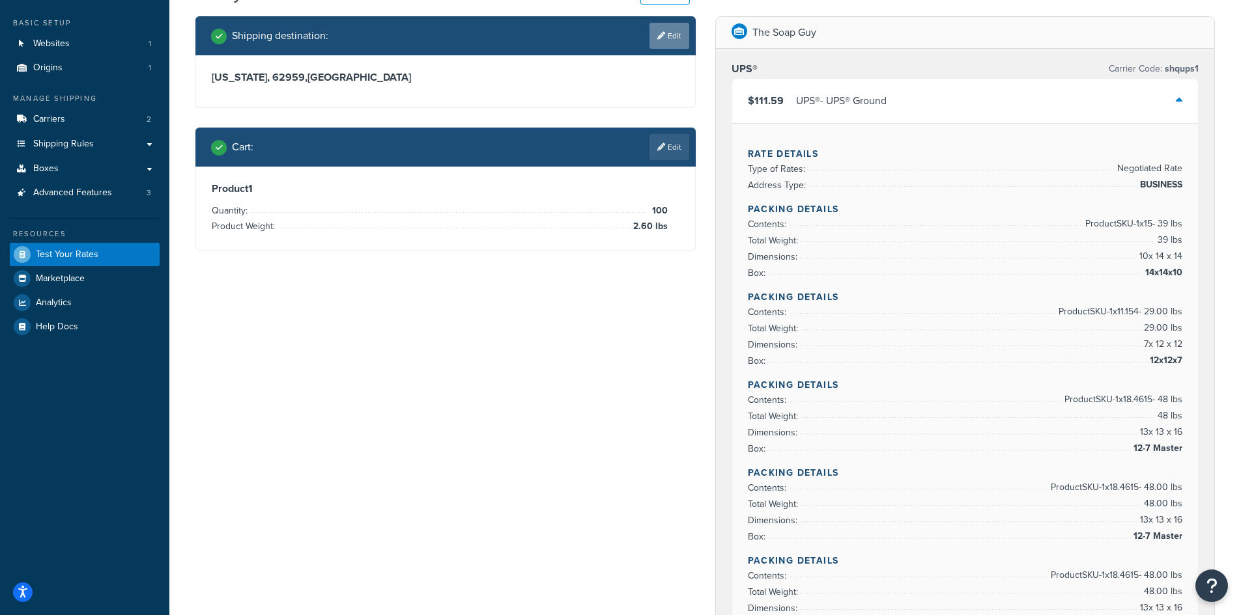
click at [651, 37] on link "Edit" at bounding box center [669, 36] width 40 height 26
select select "IL"
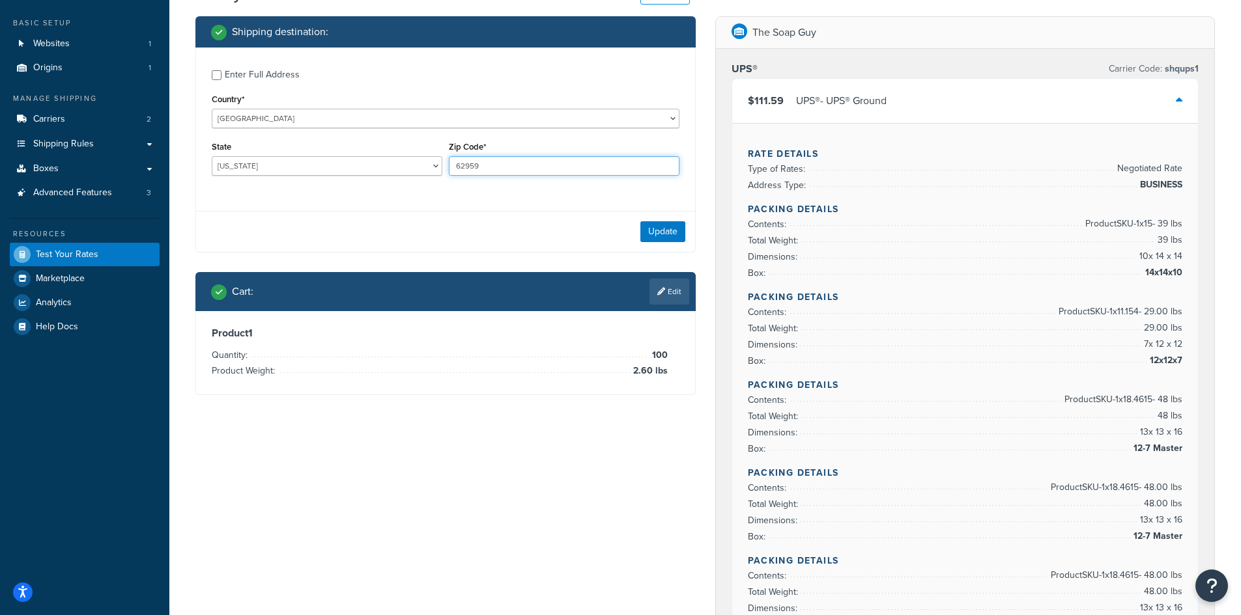
click at [568, 160] on input "62959" at bounding box center [564, 166] width 231 height 20
paste input "32224"
type input "32224"
click at [271, 160] on select "[US_STATE] [US_STATE] [US_STATE] [US_STATE] [US_STATE] Armed Forces Americas Ar…" at bounding box center [327, 166] width 231 height 20
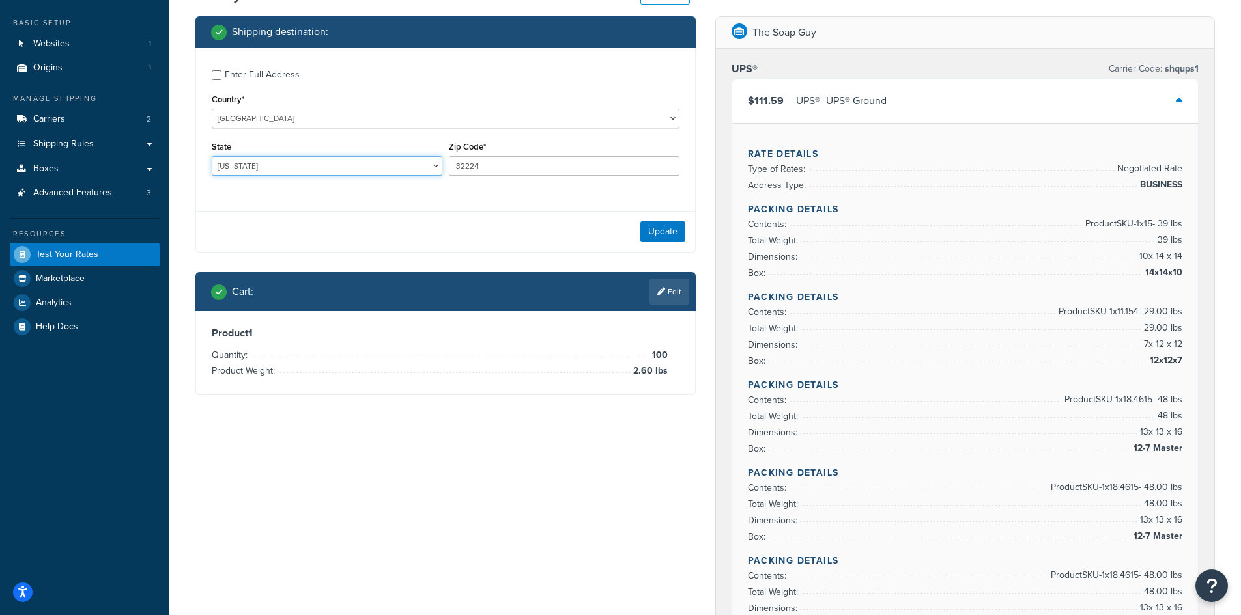
select select "FL"
click at [212, 156] on select "[US_STATE] [US_STATE] [US_STATE] [US_STATE] [US_STATE] Armed Forces Americas Ar…" at bounding box center [327, 166] width 231 height 20
click at [654, 234] on button "Update" at bounding box center [662, 231] width 45 height 21
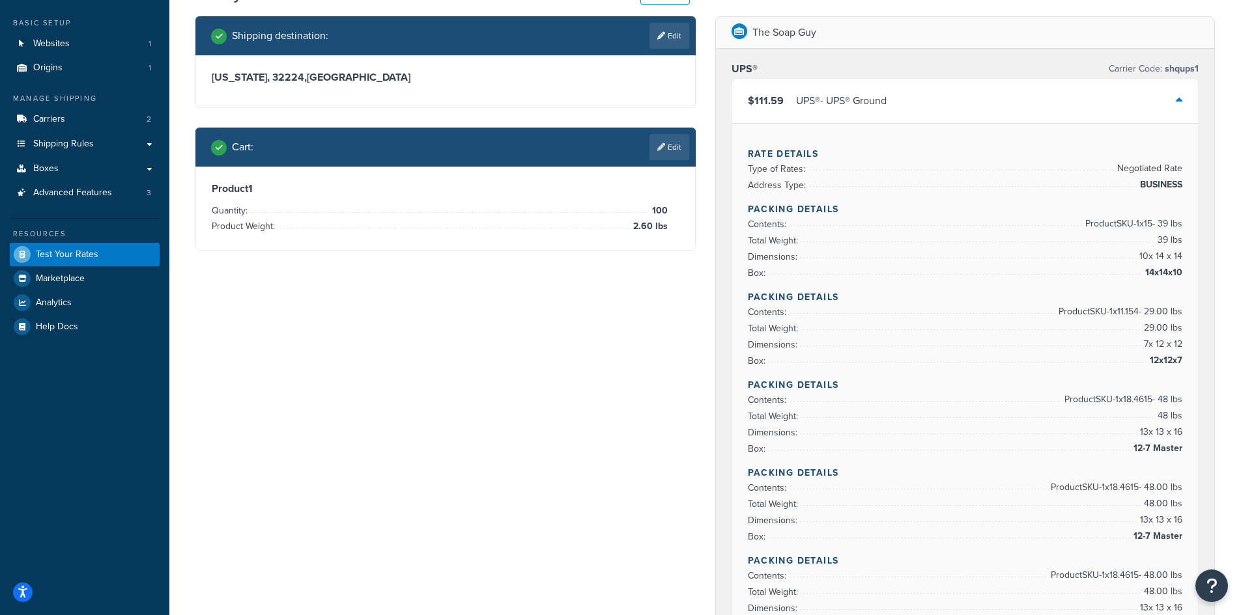
scroll to position [0, 0]
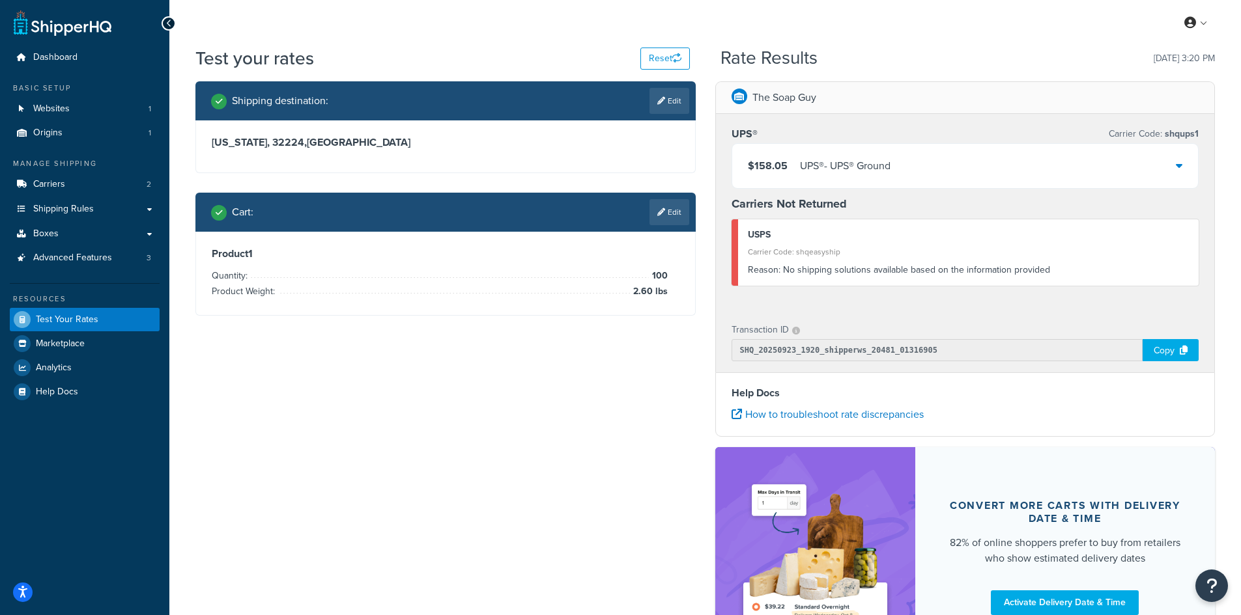
click at [670, 221] on link "Edit" at bounding box center [669, 212] width 40 height 26
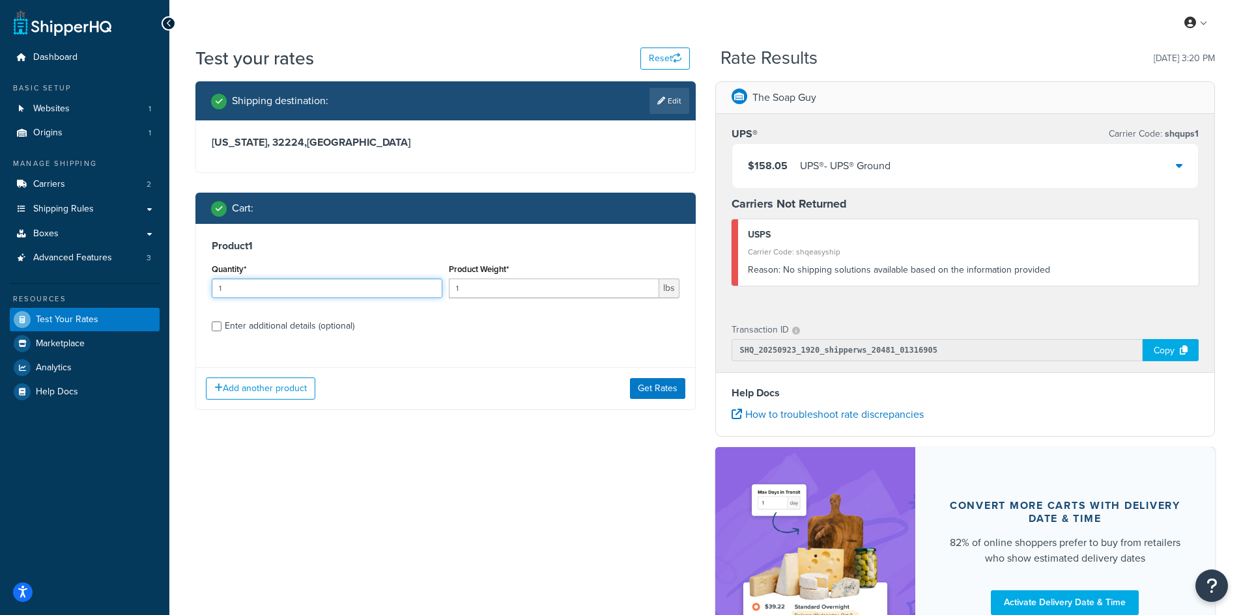
click at [359, 289] on input "1" at bounding box center [327, 289] width 231 height 20
type input "100"
click at [553, 303] on div "Product Weight* 1 lbs" at bounding box center [563, 284] width 237 height 48
click at [551, 291] on input "1" at bounding box center [554, 289] width 210 height 20
type input "1.73"
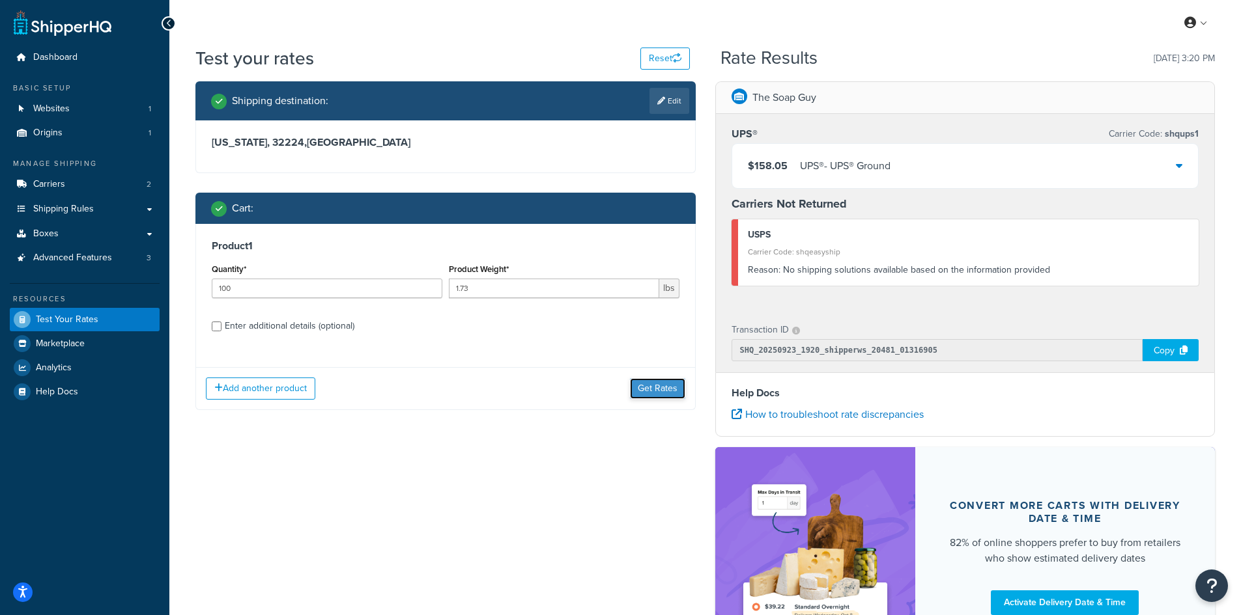
click at [653, 386] on button "Get Rates" at bounding box center [657, 388] width 55 height 21
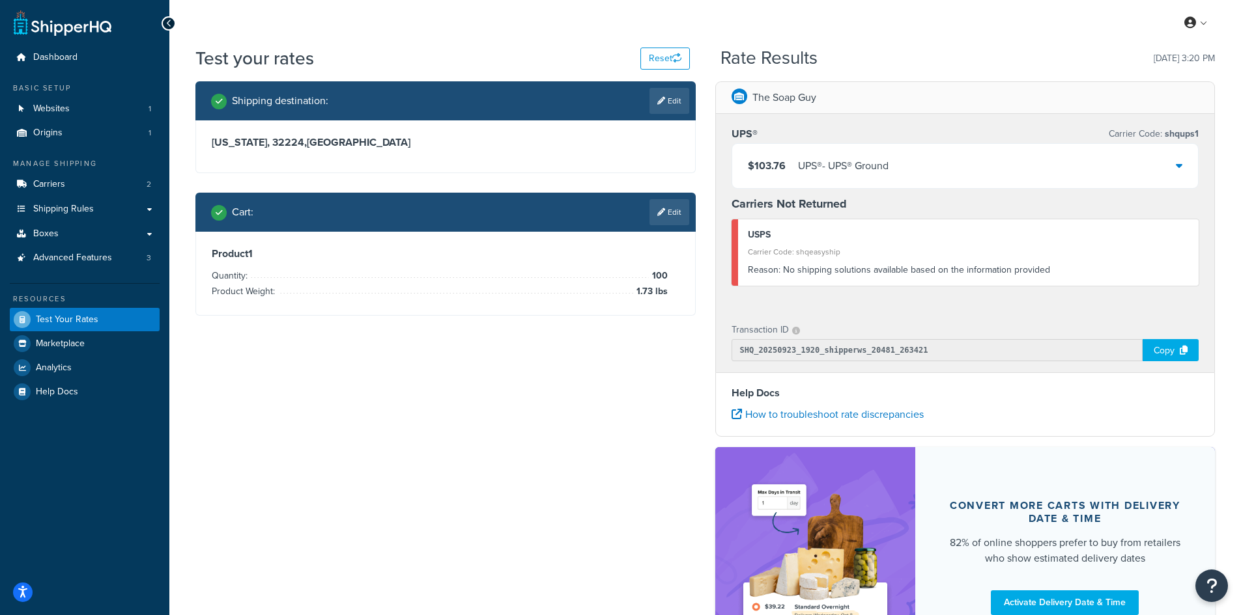
click at [867, 163] on div "UPS® - UPS® Ground" at bounding box center [843, 166] width 91 height 18
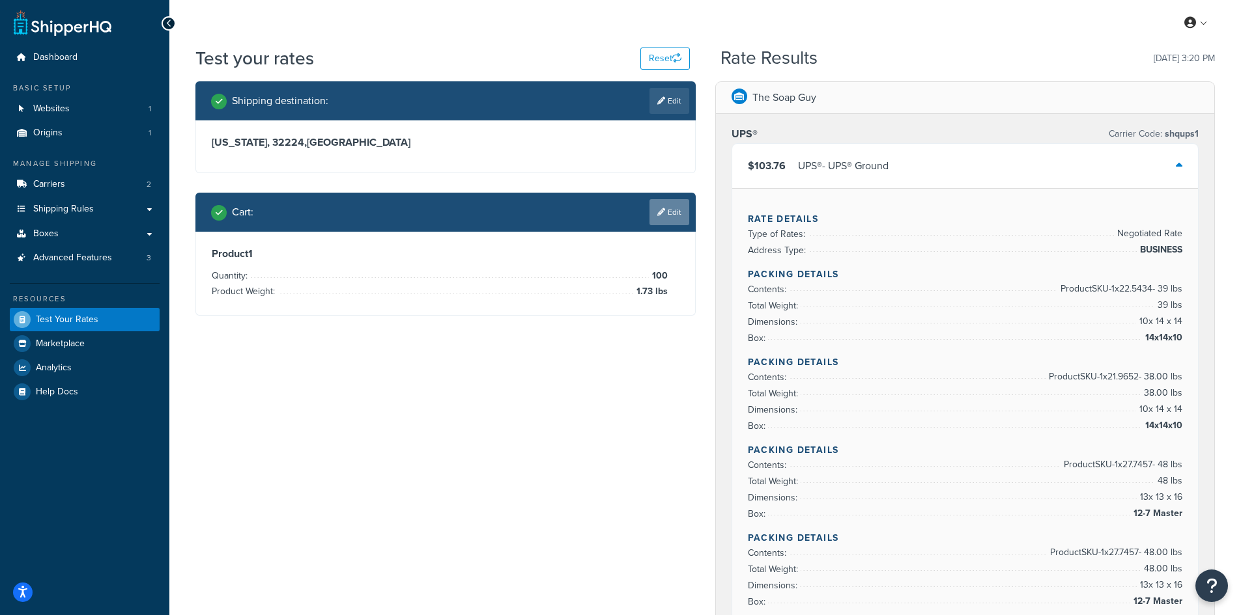
click at [666, 206] on link "Edit" at bounding box center [669, 212] width 40 height 26
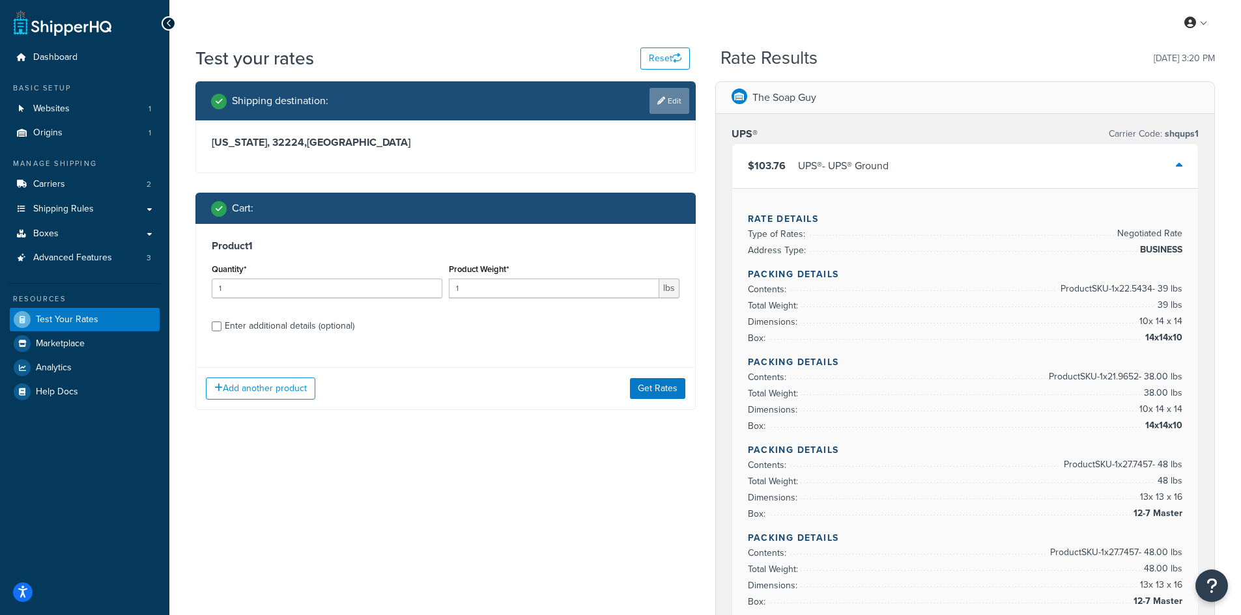
click at [667, 95] on link "Edit" at bounding box center [669, 101] width 40 height 26
select select "FL"
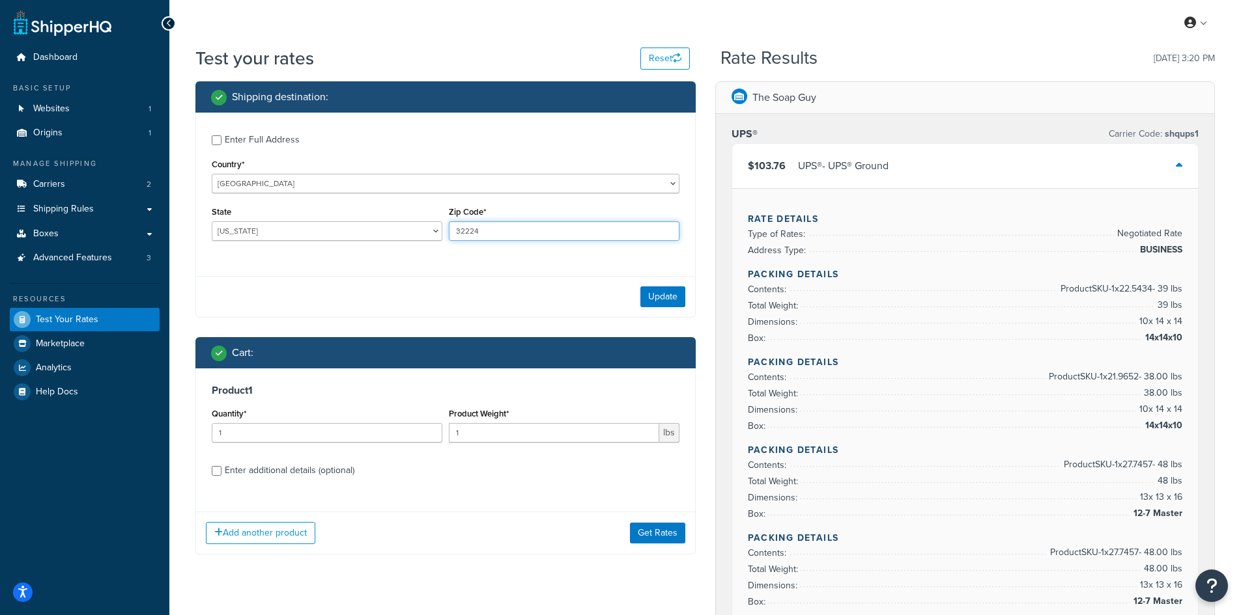
click at [468, 232] on input "32224" at bounding box center [564, 231] width 231 height 20
paste input "397"
type input "33974"
click at [257, 442] on input "1" at bounding box center [327, 433] width 231 height 20
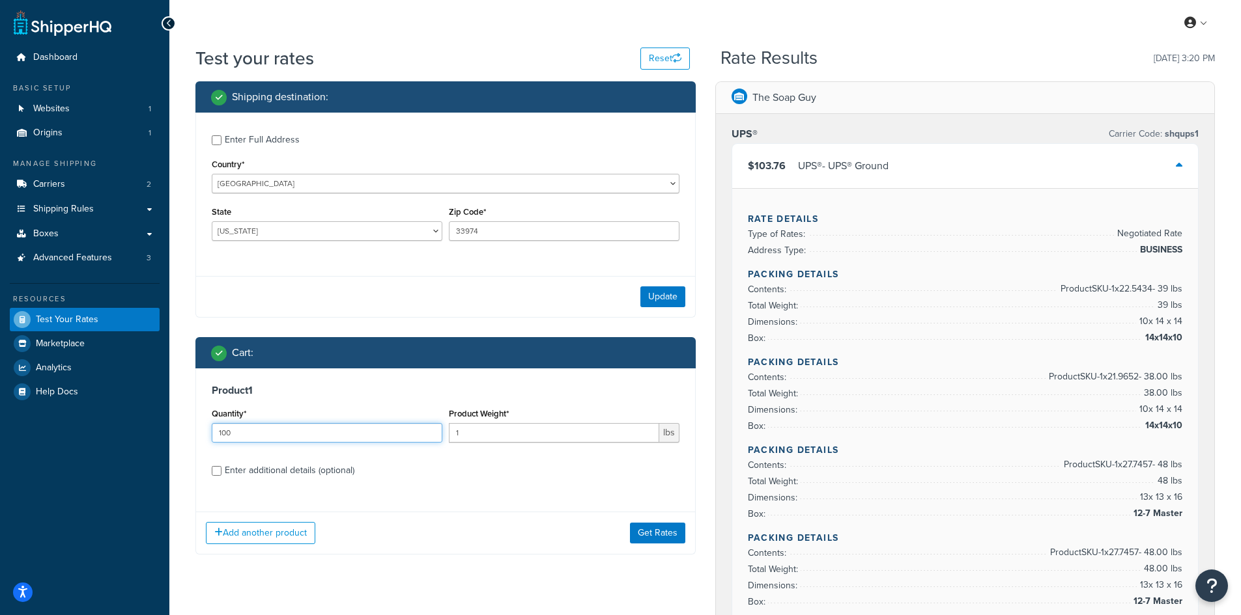
type input "100"
click at [577, 436] on input "1" at bounding box center [554, 433] width 210 height 20
type input "0.84"
click at [670, 293] on button "Update" at bounding box center [662, 297] width 45 height 21
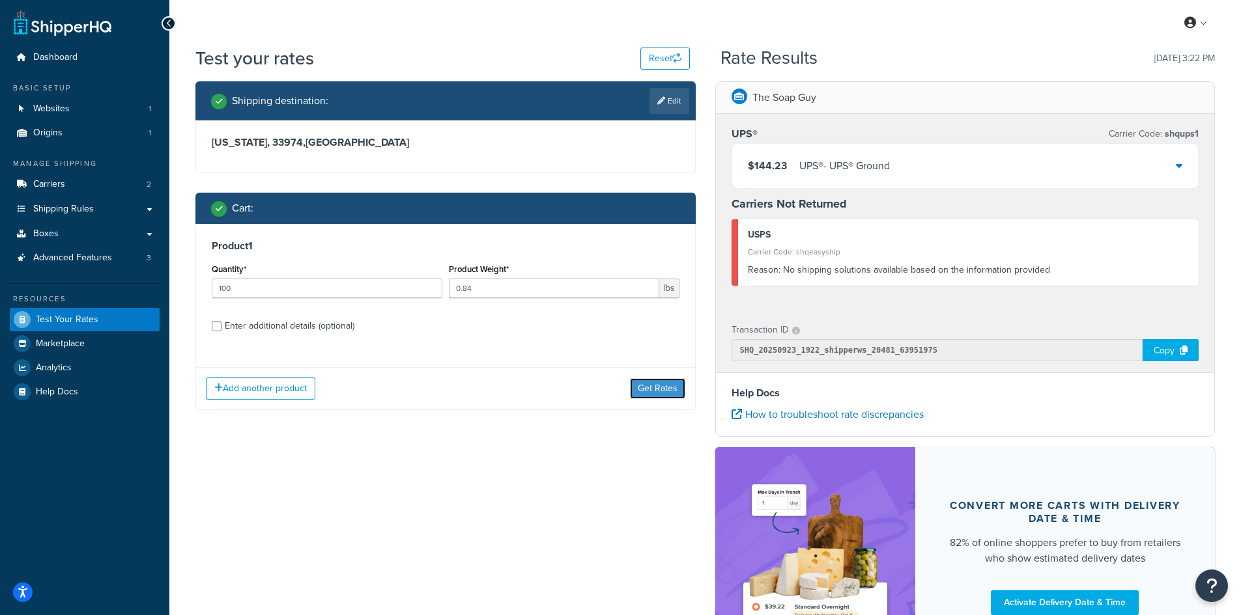
click at [646, 394] on button "Get Rates" at bounding box center [657, 388] width 55 height 21
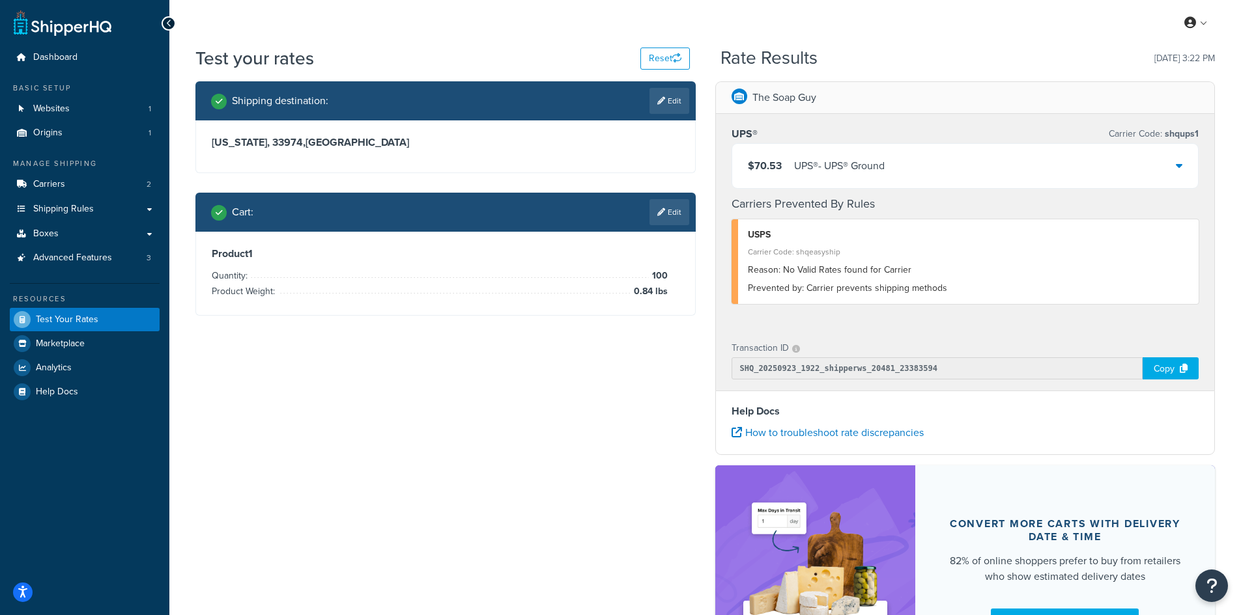
click at [963, 165] on div "$70.53 UPS® - UPS® Ground" at bounding box center [965, 166] width 466 height 44
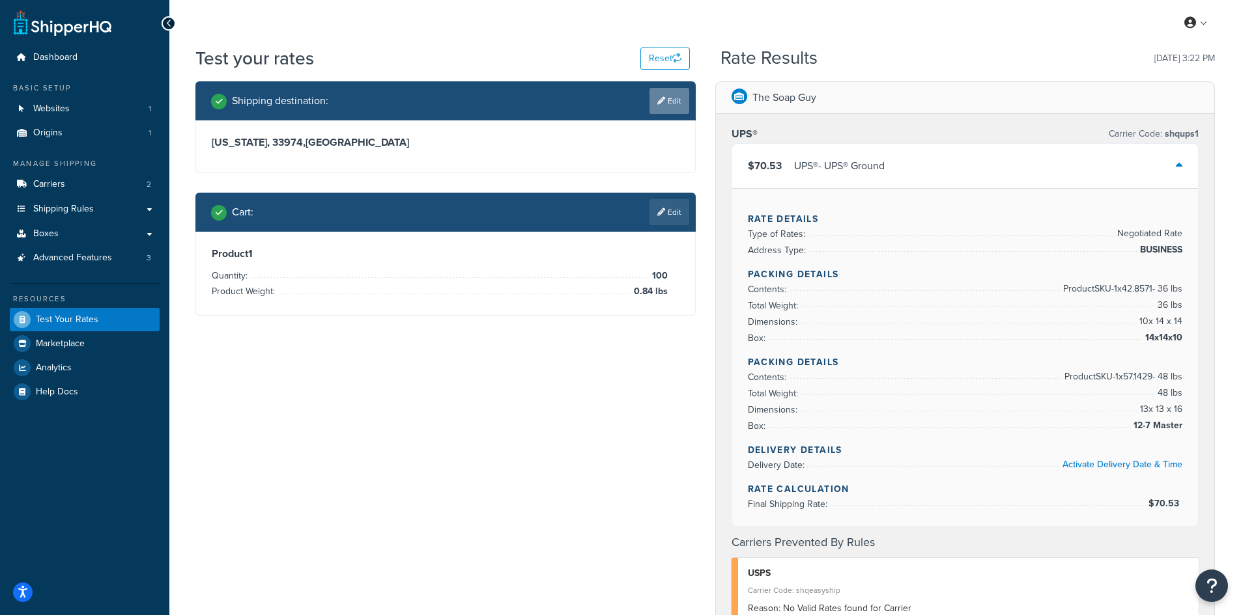
click at [660, 109] on link "Edit" at bounding box center [669, 101] width 40 height 26
select select "FL"
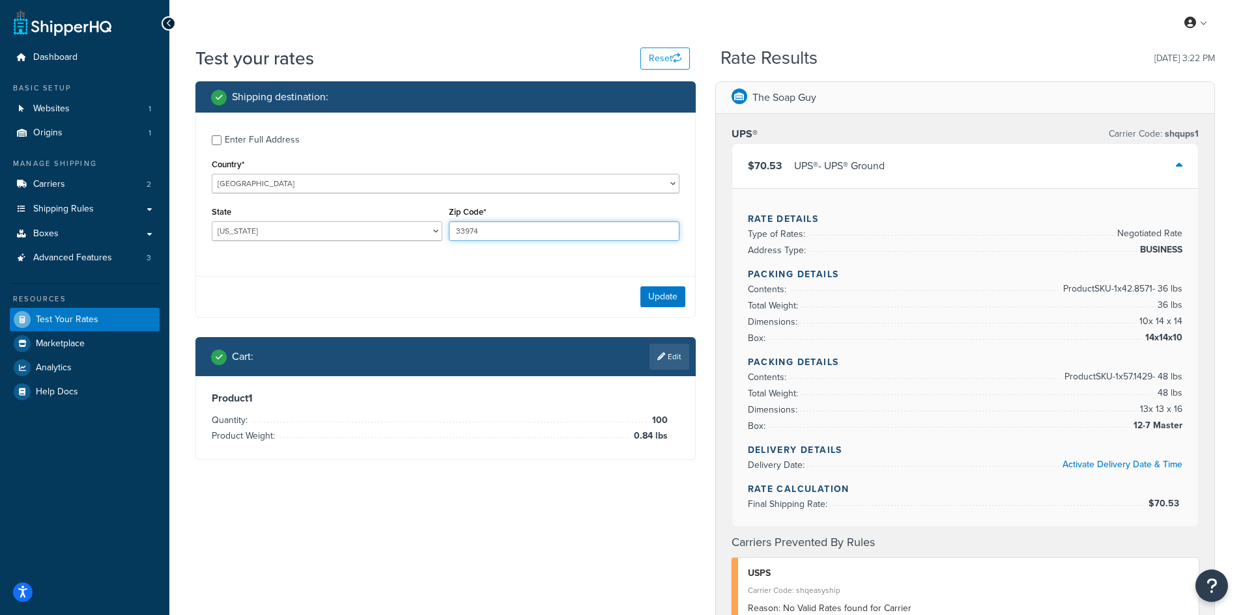
click at [531, 226] on input "33974" at bounding box center [564, 231] width 231 height 20
paste input "44833"
type input "44833"
click at [320, 231] on select "[US_STATE] [US_STATE] [US_STATE] [US_STATE] [US_STATE] Armed Forces Americas Ar…" at bounding box center [327, 231] width 231 height 20
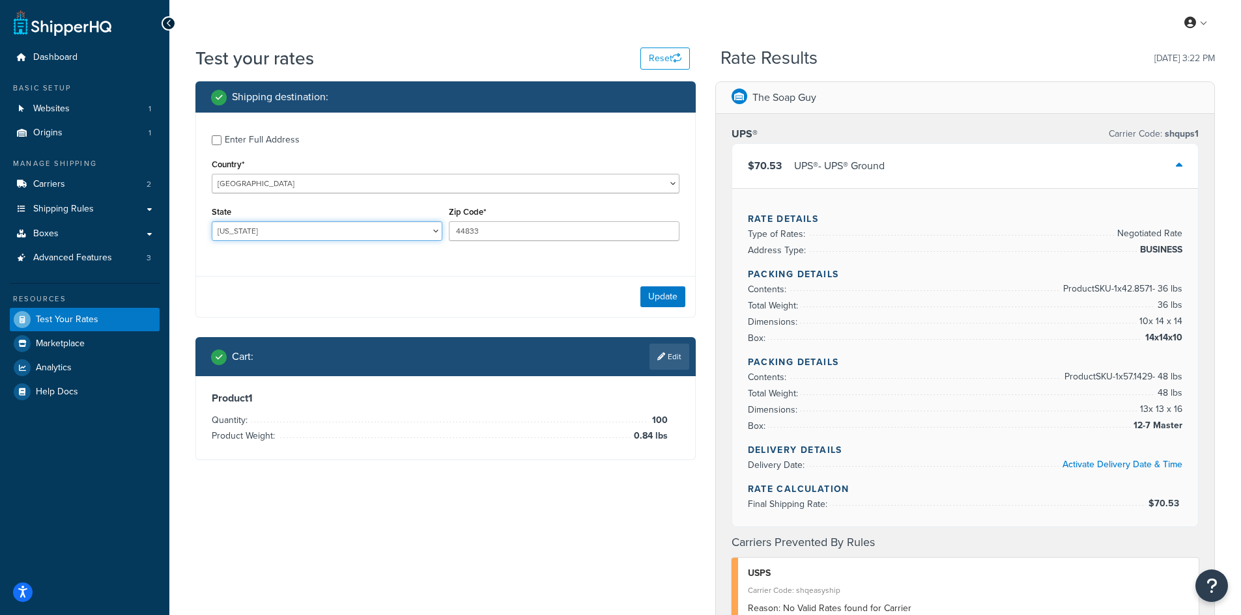
select select "OH"
click at [212, 221] on select "[US_STATE] [US_STATE] [US_STATE] [US_STATE] [US_STATE] Armed Forces Americas Ar…" at bounding box center [327, 231] width 231 height 20
click at [668, 303] on button "Update" at bounding box center [662, 297] width 45 height 21
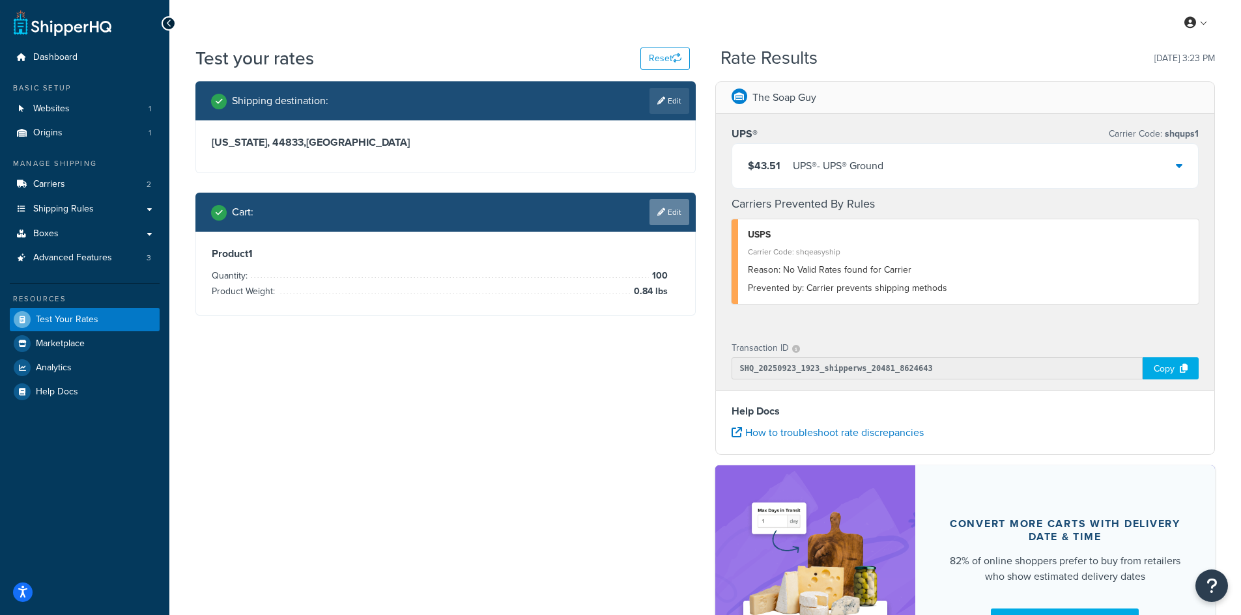
click at [682, 214] on link "Edit" at bounding box center [669, 212] width 40 height 26
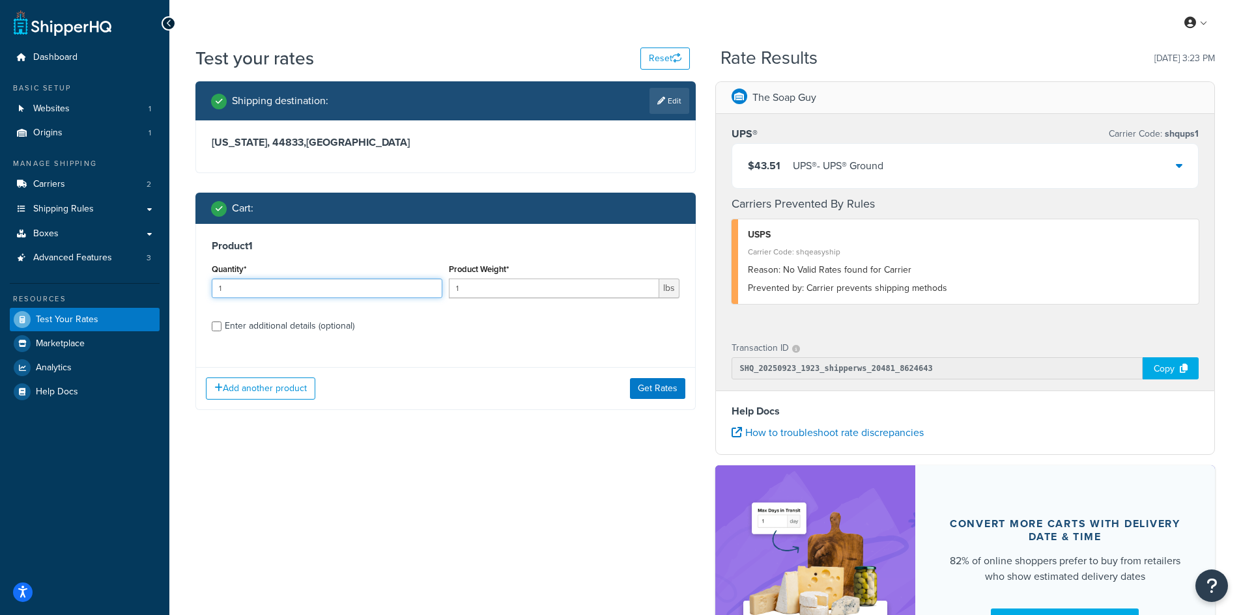
click at [355, 283] on input "1" at bounding box center [327, 289] width 231 height 20
type input "100"
click at [445, 284] on div "Product Weight* 1 lbs" at bounding box center [563, 284] width 237 height 48
click at [458, 284] on input "1" at bounding box center [554, 289] width 210 height 20
type input "7.15"
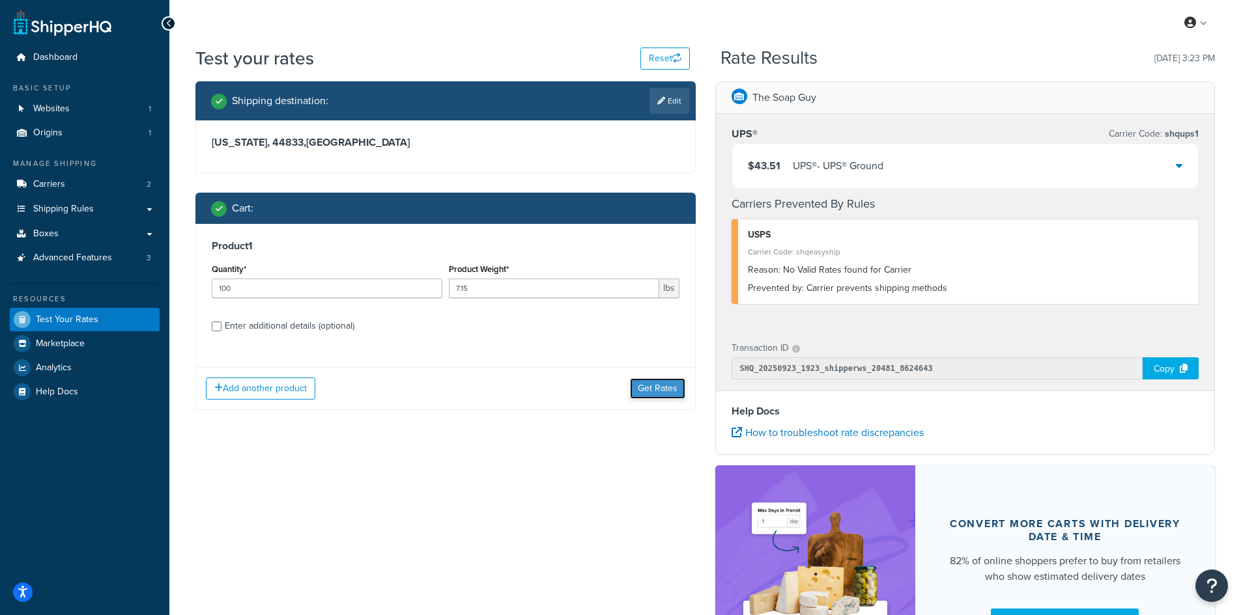
click at [651, 382] on button "Get Rates" at bounding box center [657, 388] width 55 height 21
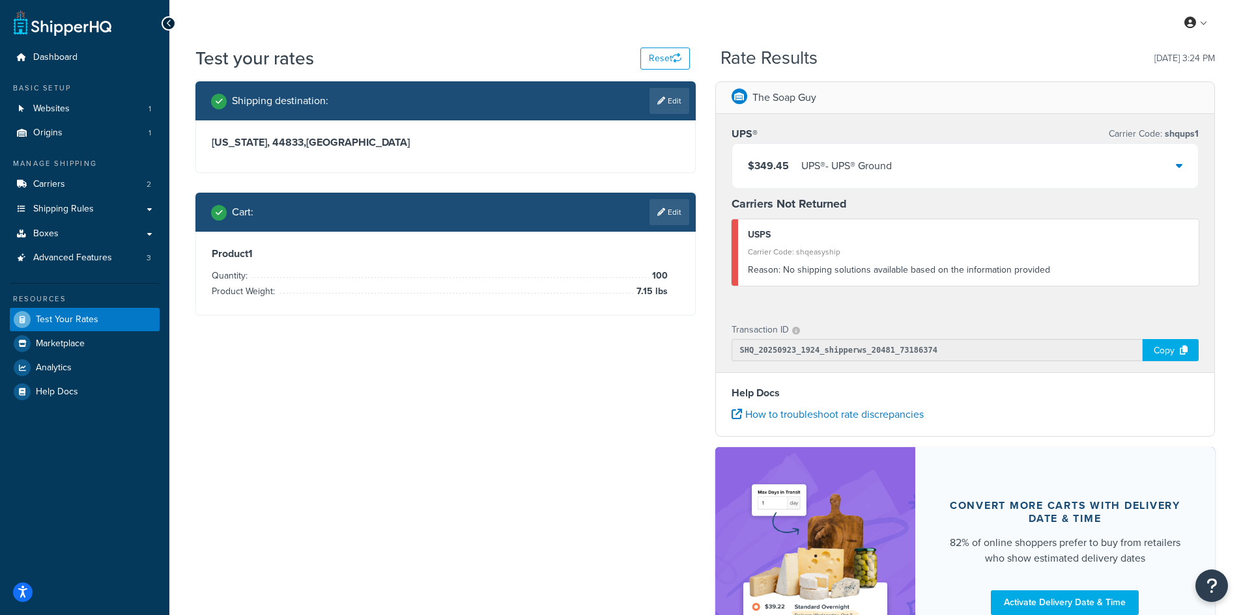
click at [837, 180] on div "$349.45 UPS® - UPS® Ground" at bounding box center [965, 166] width 466 height 44
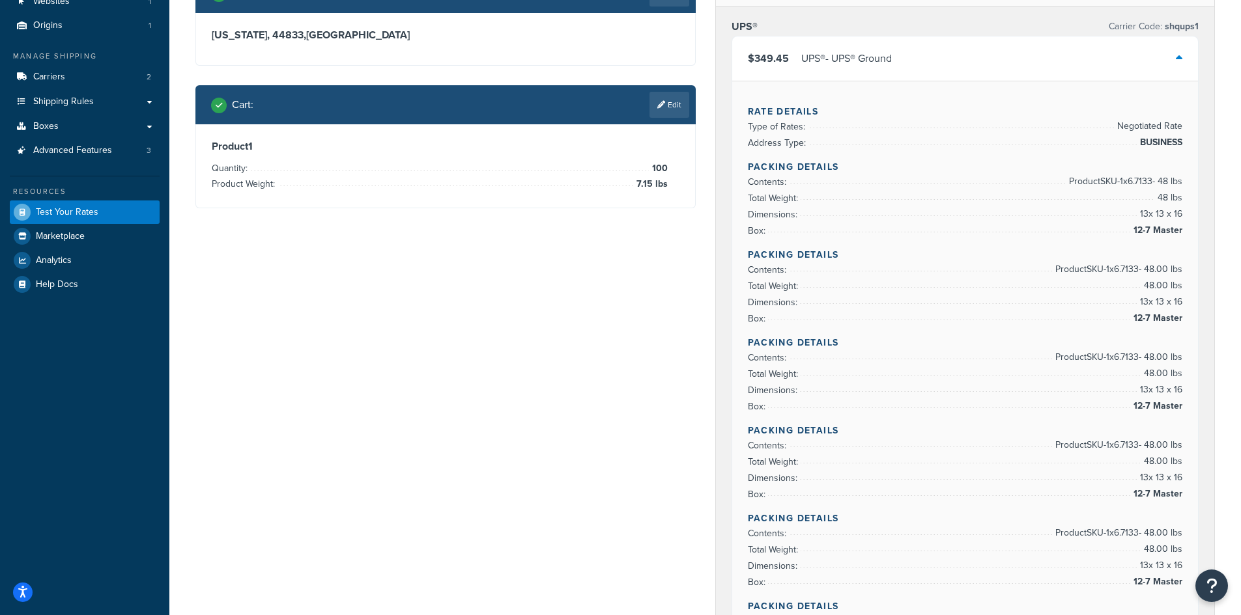
scroll to position [130, 0]
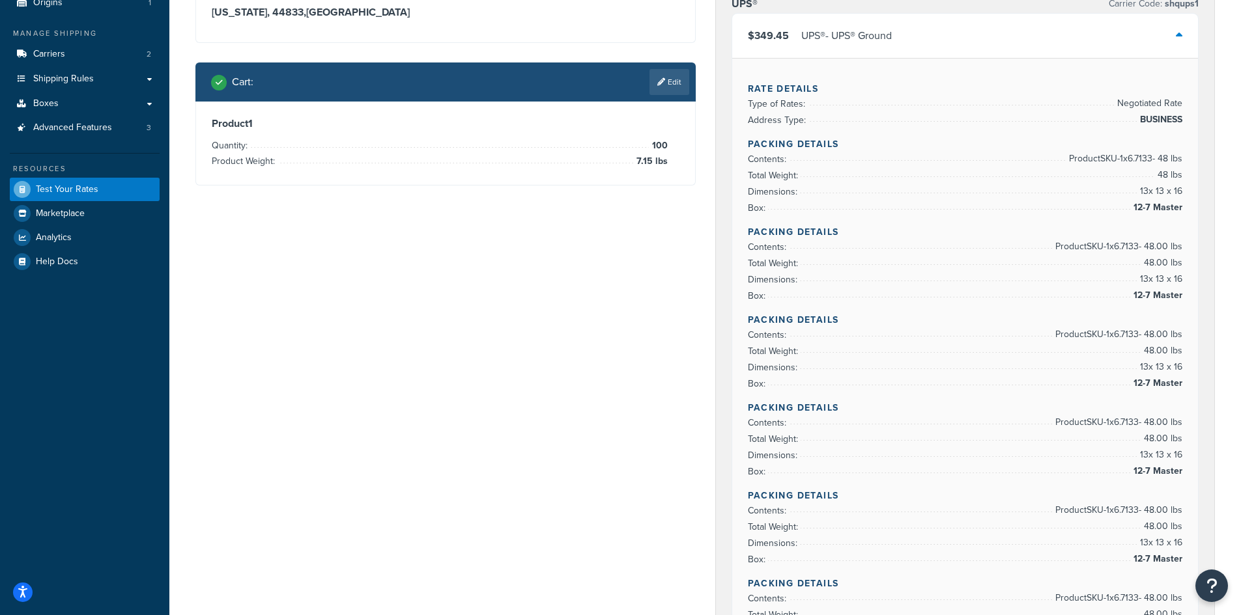
click at [1117, 511] on span "Product SKU-1 x 6.7133 - 48.00 lbs" at bounding box center [1117, 511] width 130 height 16
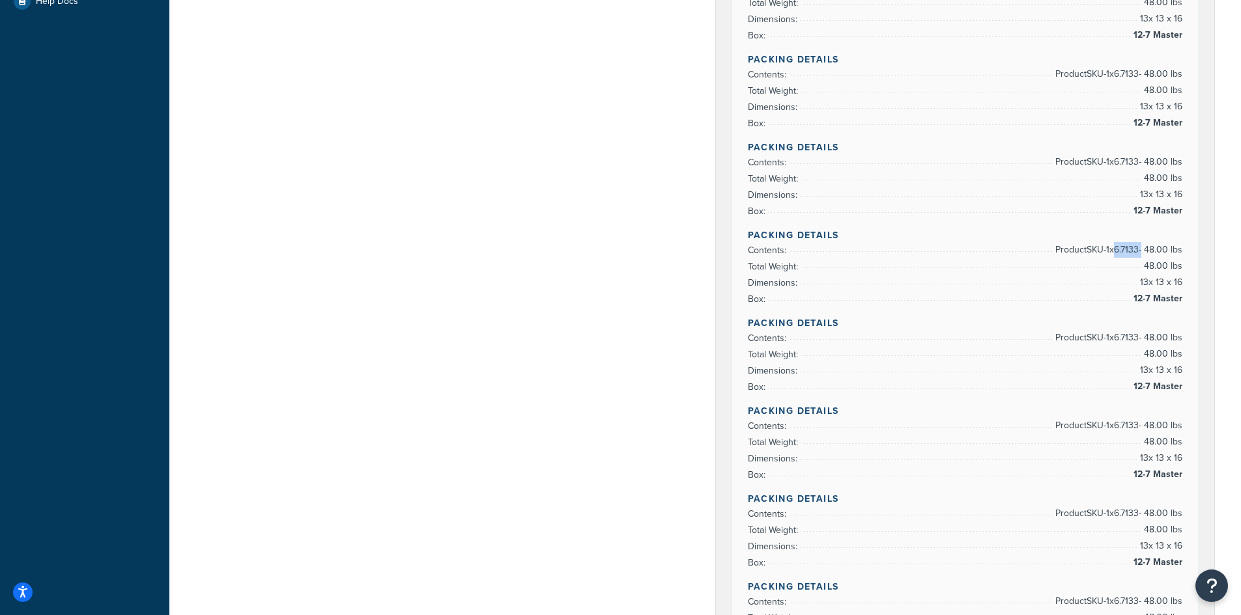
scroll to position [521, 0]
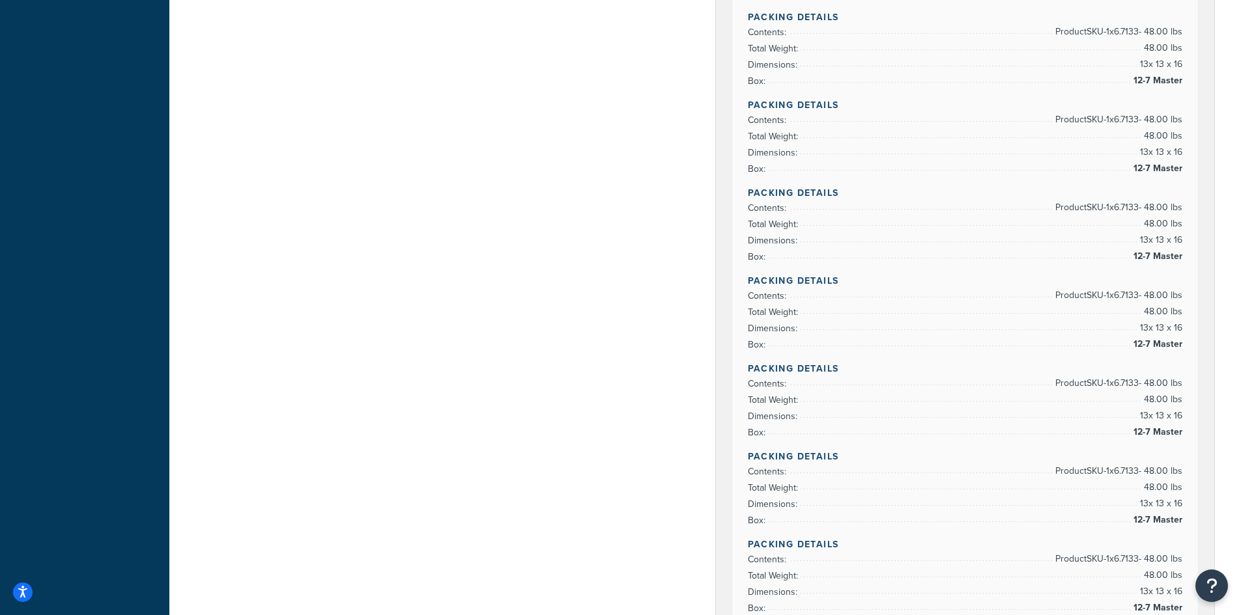
click at [1118, 466] on span "Product SKU-1 x 6.7133 - 48.00 lbs" at bounding box center [1117, 472] width 130 height 16
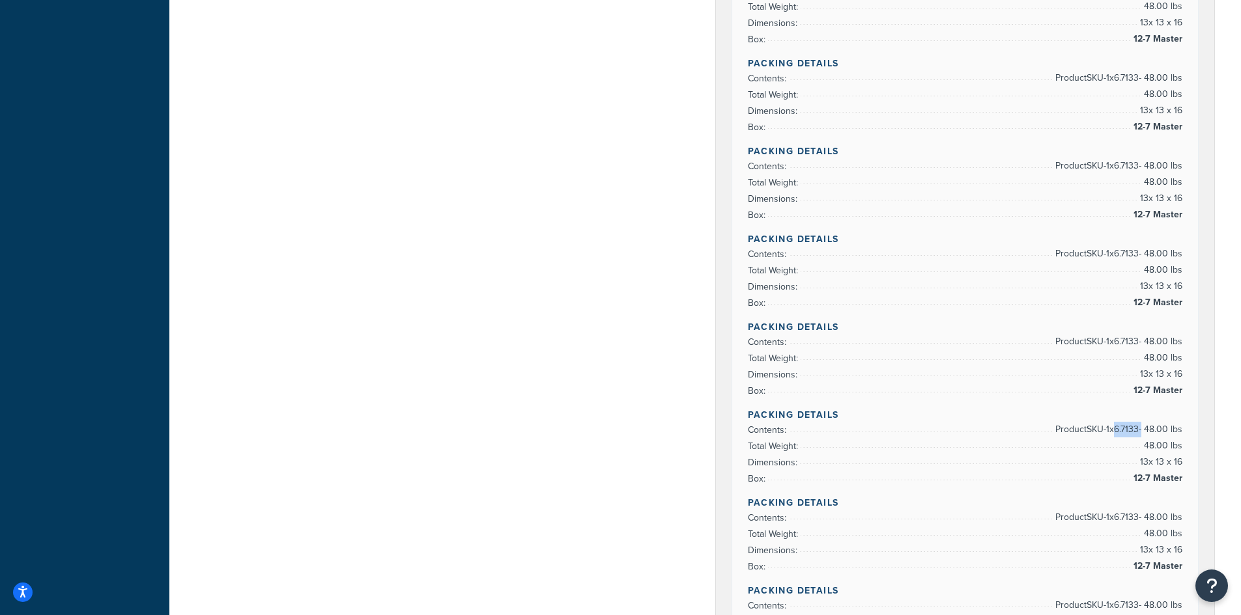
scroll to position [716, 0]
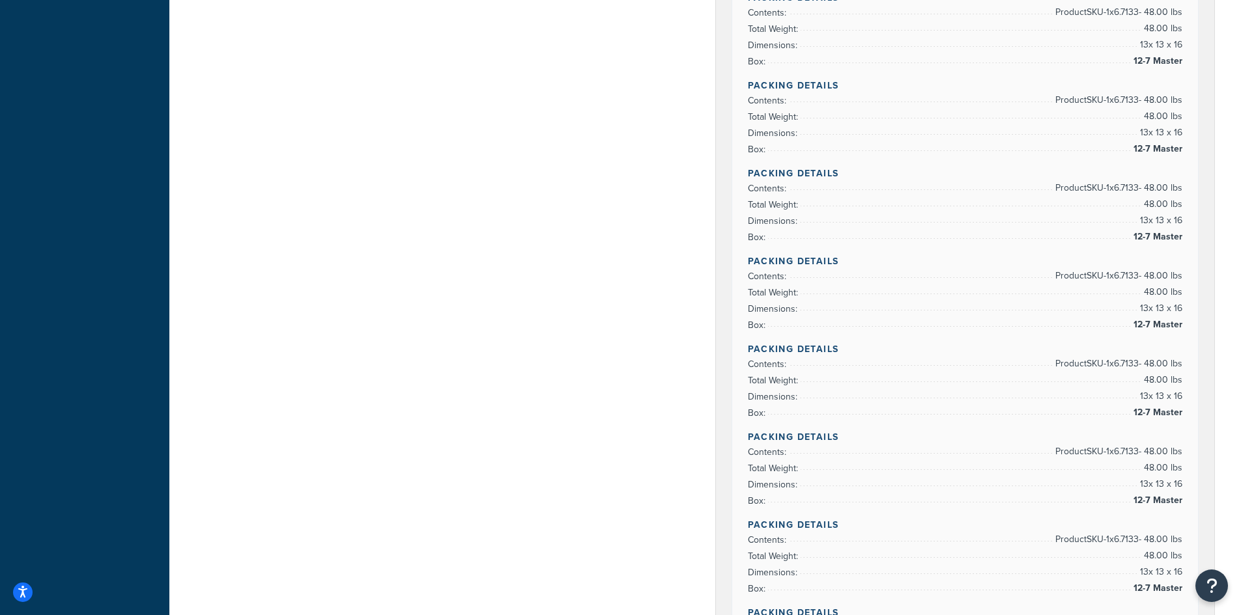
click at [1118, 533] on span "Product SKU-1 x 6.7133 - 48.00 lbs" at bounding box center [1117, 540] width 130 height 16
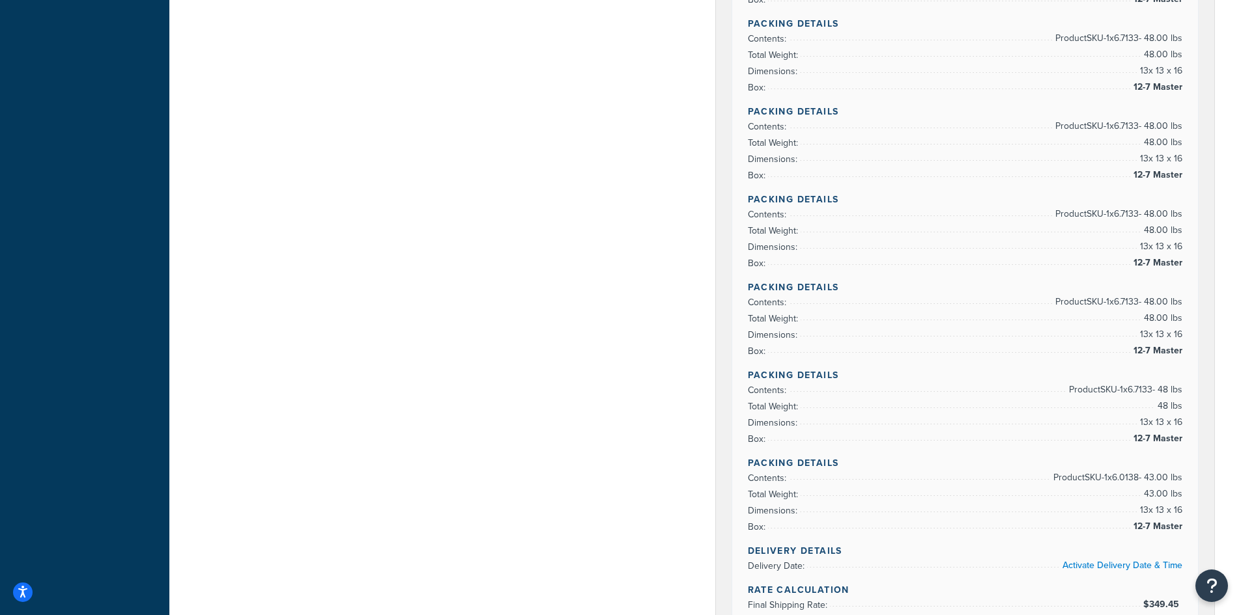
click at [1134, 389] on span "Product SKU-1 x 6.7133 - 48 lbs" at bounding box center [1123, 390] width 117 height 16
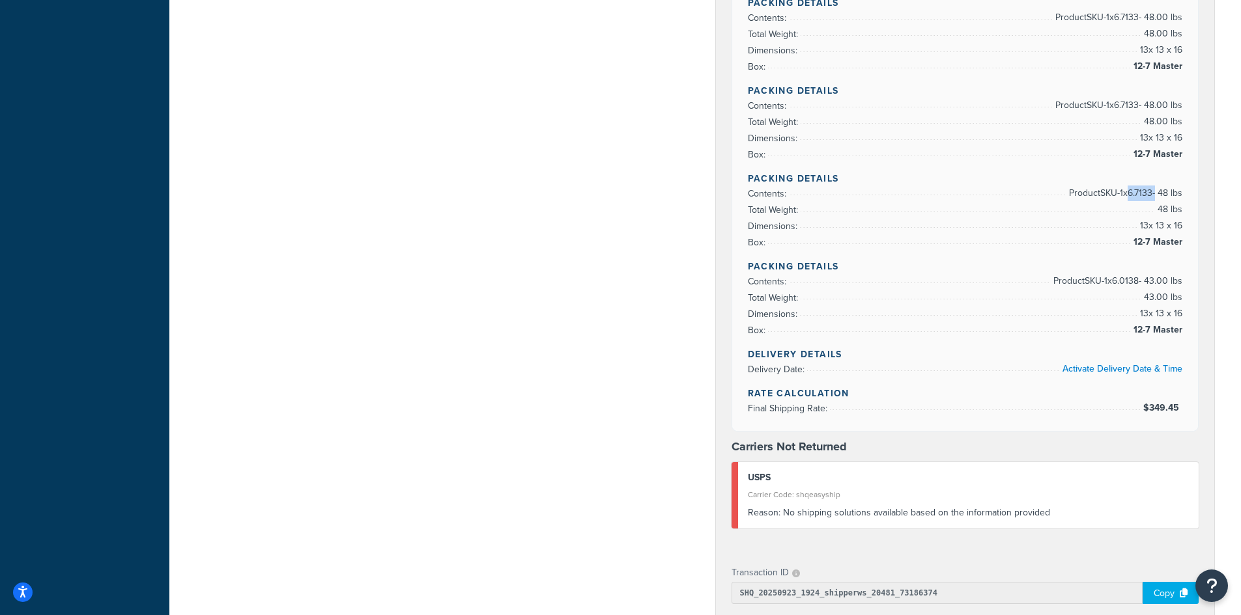
scroll to position [1237, 0]
